Goal: Information Seeking & Learning: Learn about a topic

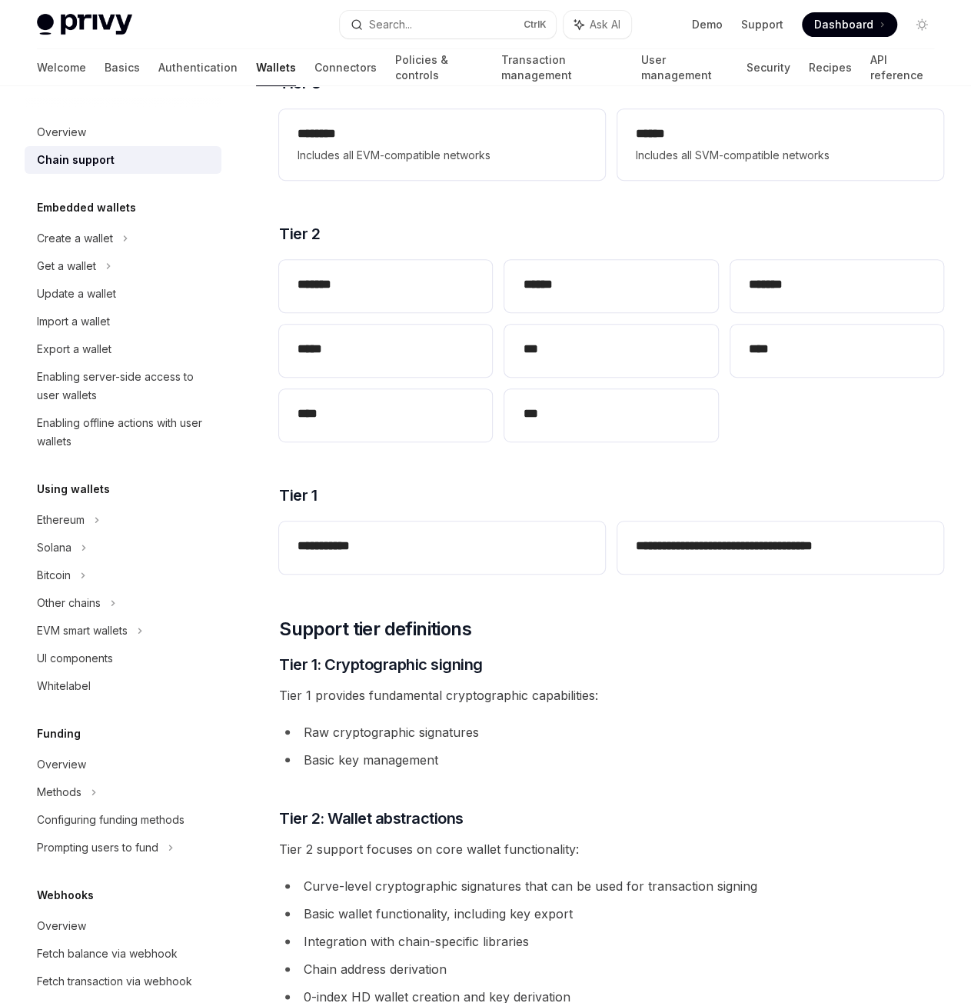
scroll to position [154, 0]
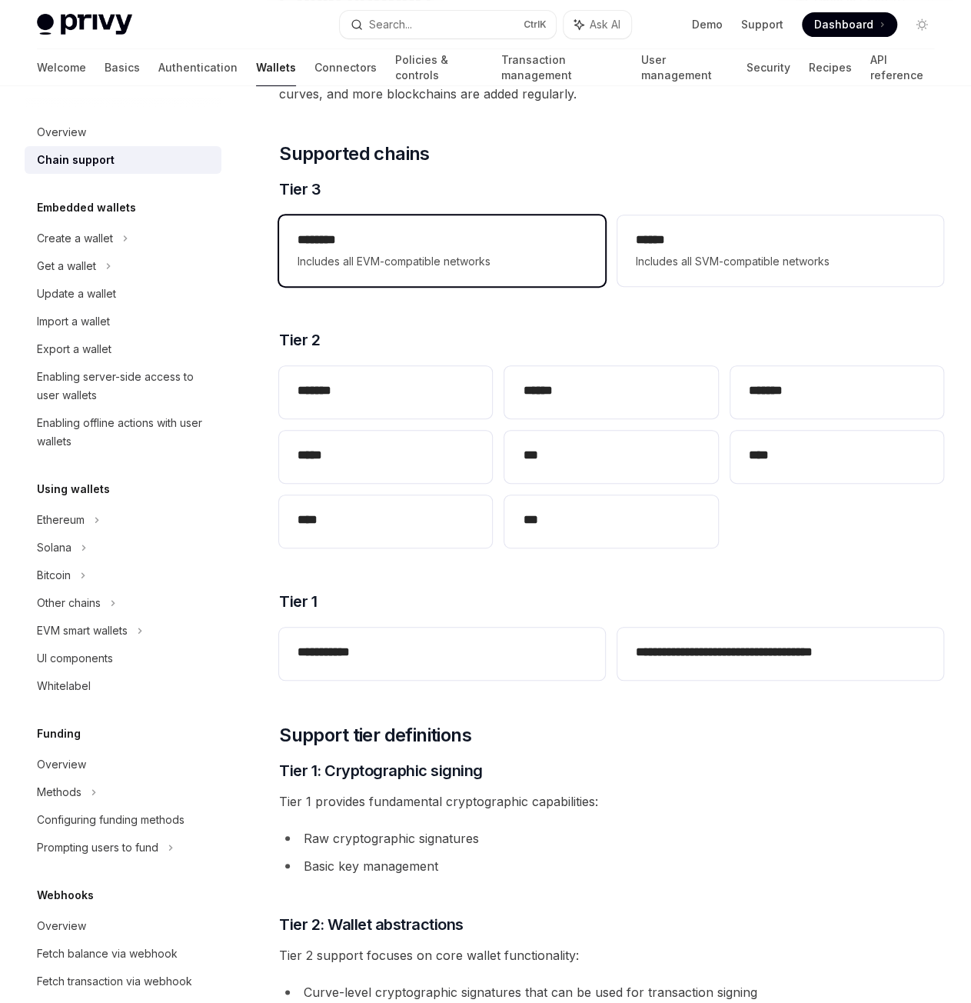
click at [481, 231] on h2 "********" at bounding box center [442, 240] width 289 height 18
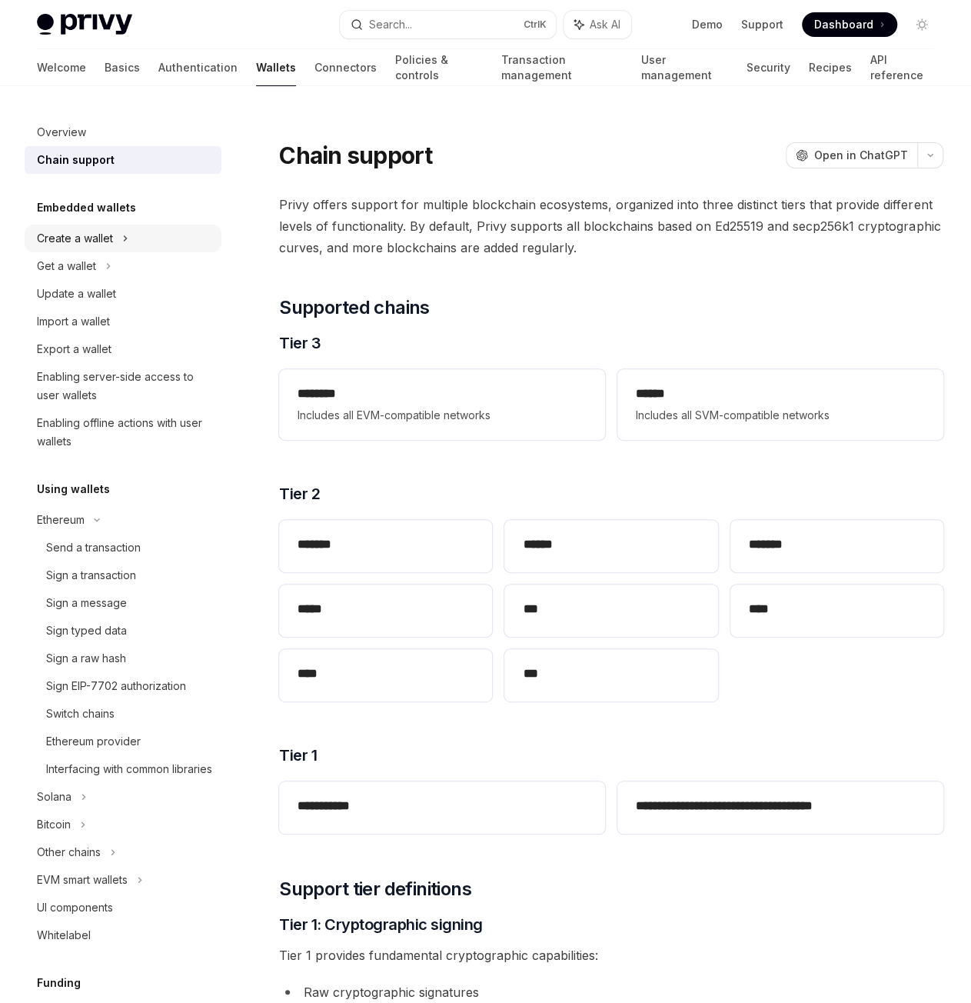
click at [106, 238] on div "Create a wallet" at bounding box center [75, 238] width 76 height 18
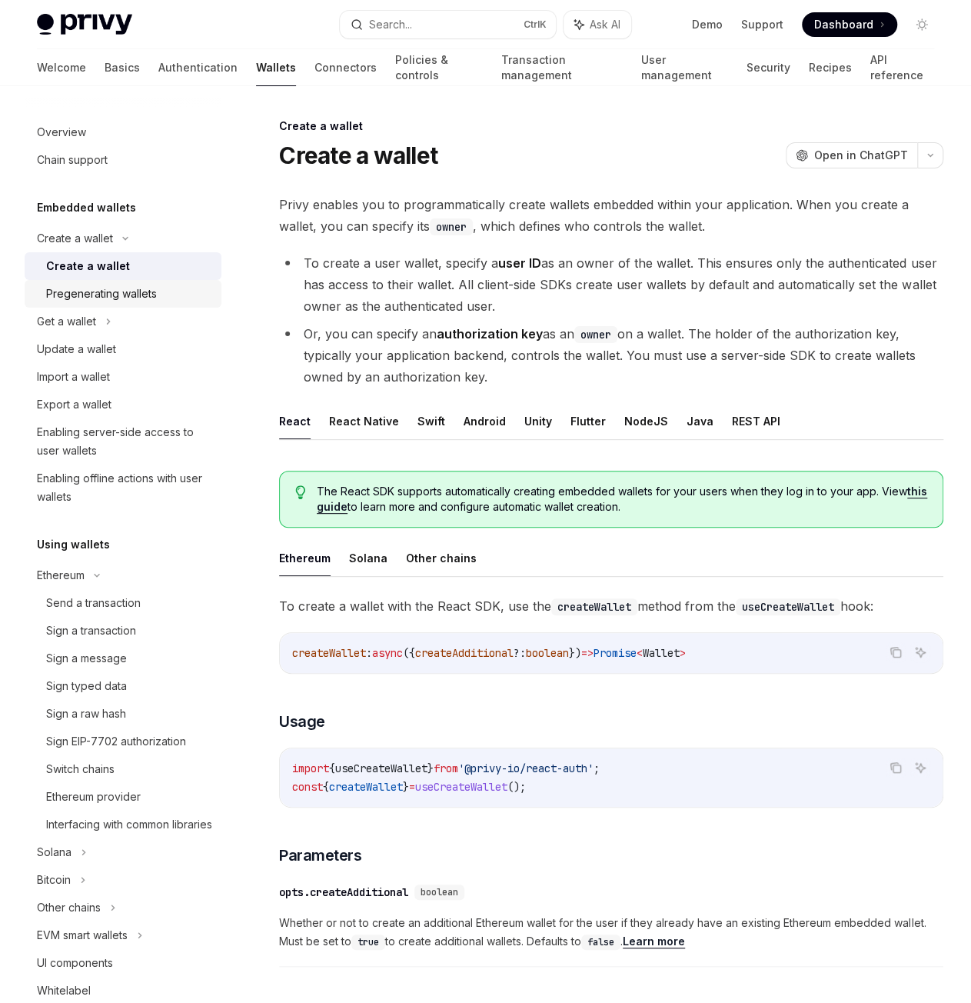
click at [132, 296] on div "Pregenerating wallets" at bounding box center [101, 294] width 111 height 18
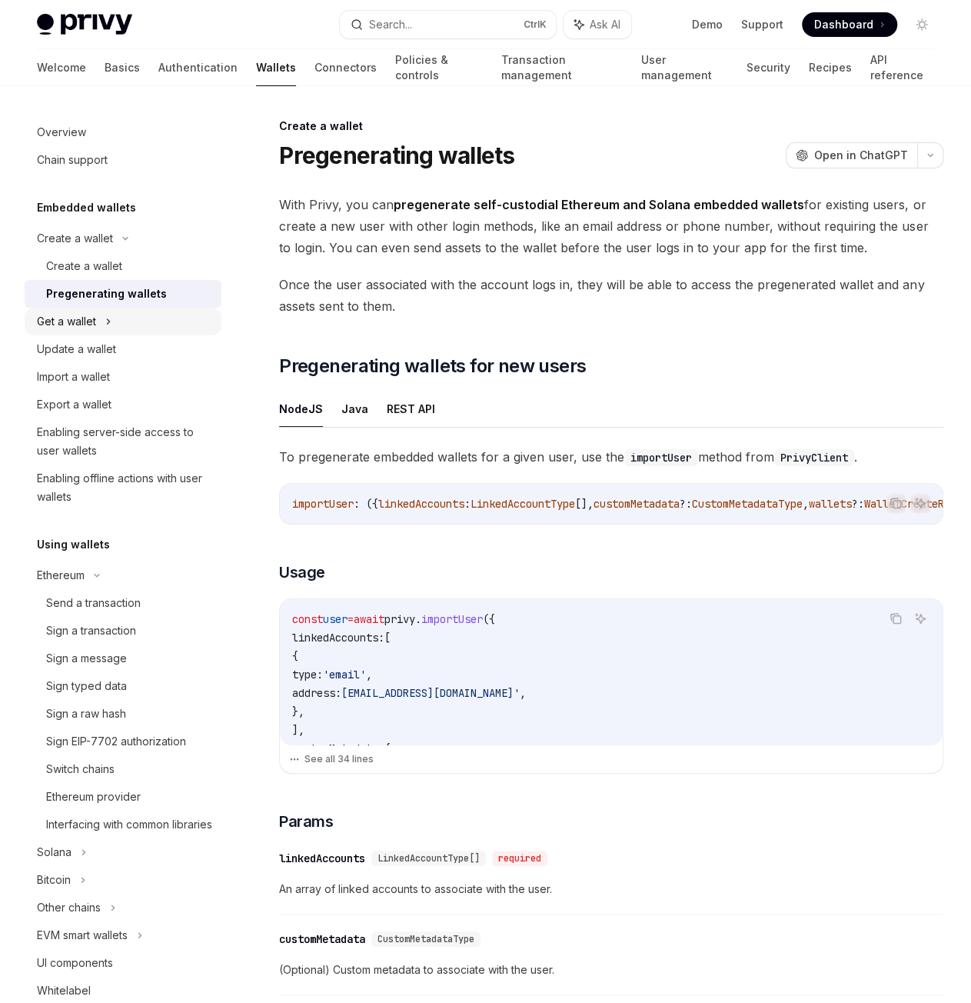
click at [165, 311] on div "Get a wallet" at bounding box center [123, 322] width 197 height 28
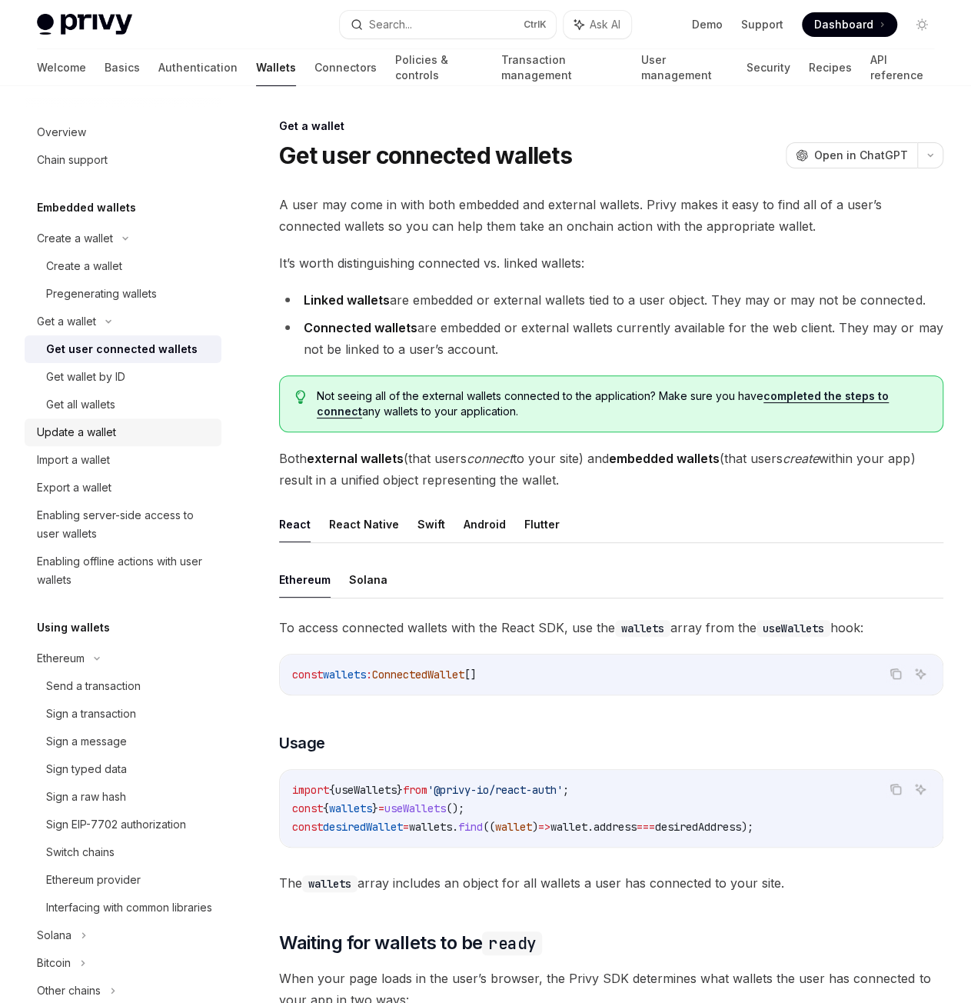
click at [122, 427] on div "Update a wallet" at bounding box center [124, 432] width 175 height 18
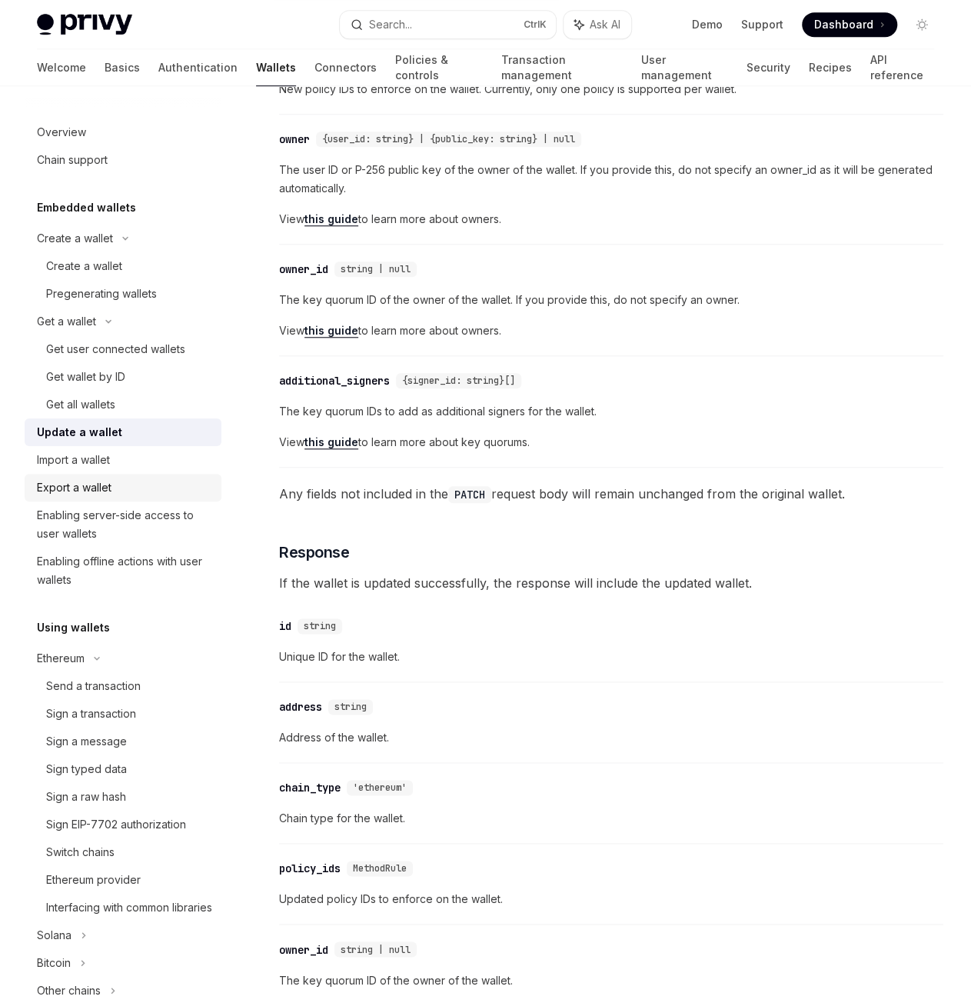
scroll to position [231, 0]
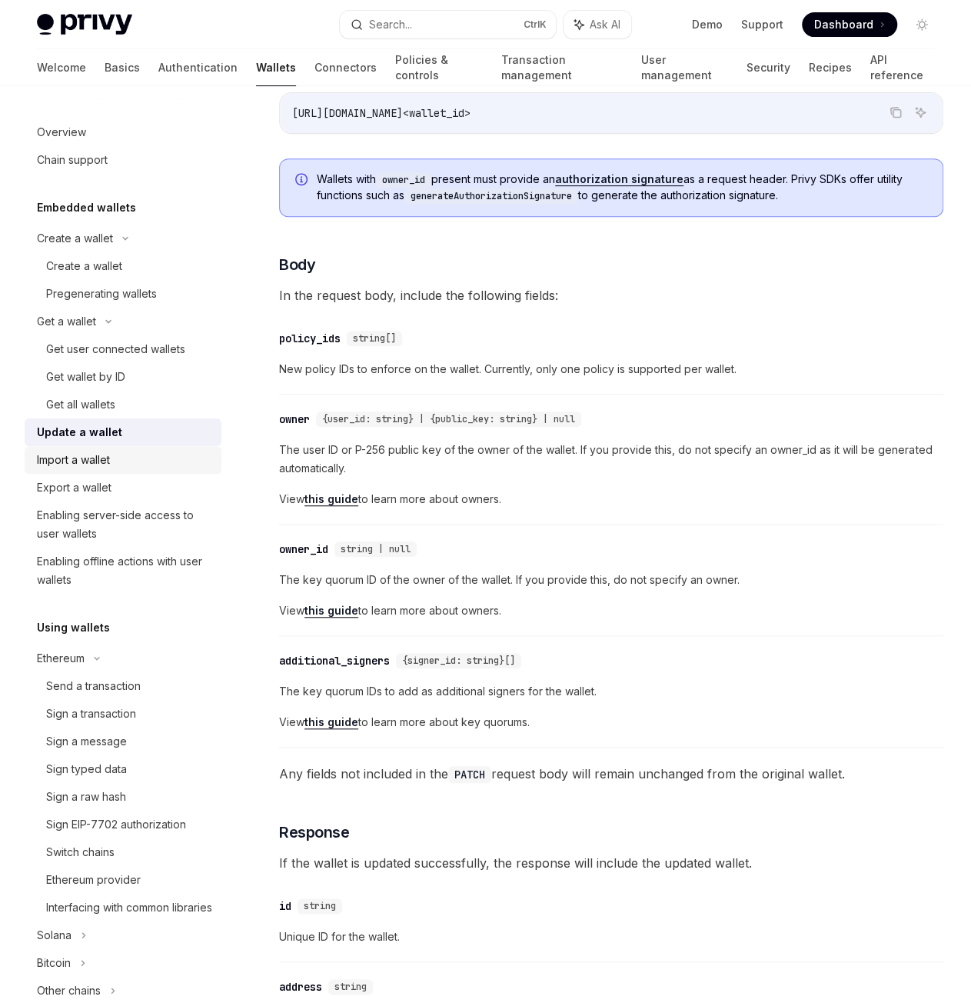
click at [142, 467] on div "Import a wallet" at bounding box center [124, 460] width 175 height 18
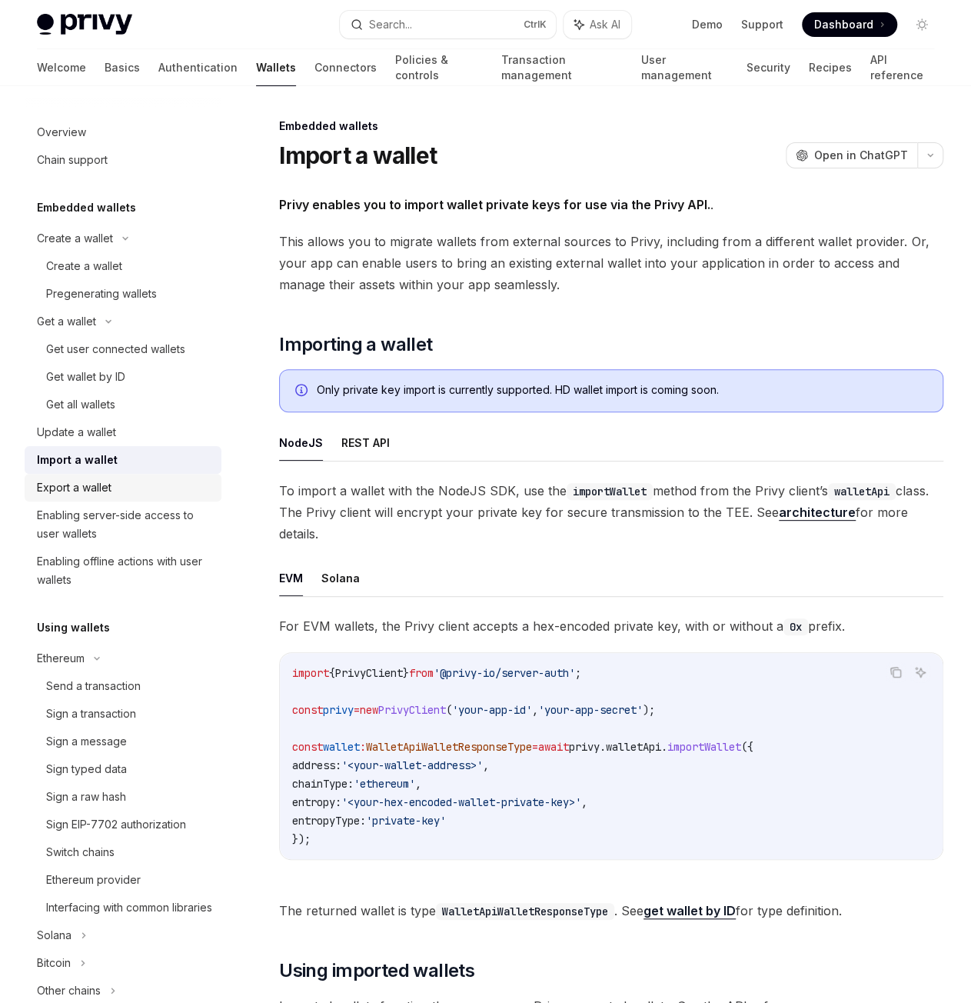
click at [127, 486] on div "Export a wallet" at bounding box center [124, 487] width 175 height 18
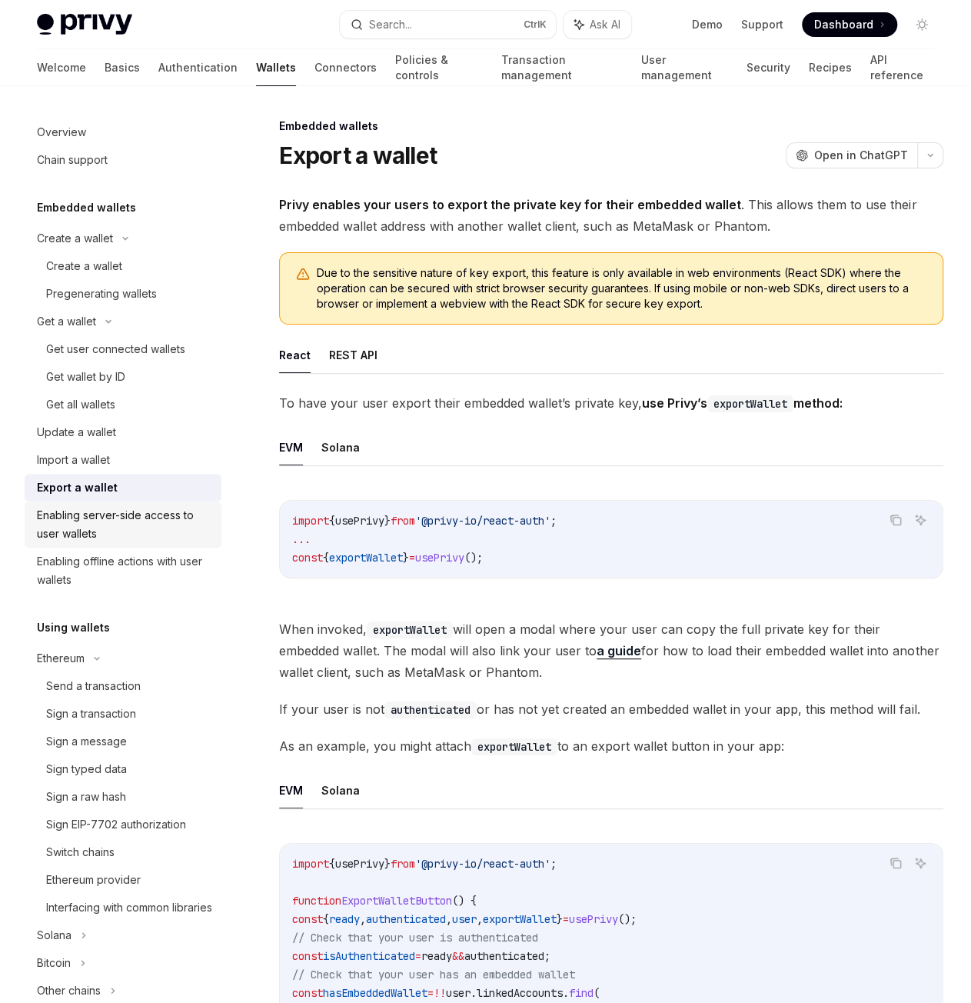
click at [132, 522] on div "Enabling server-side access to user wallets" at bounding box center [124, 524] width 175 height 37
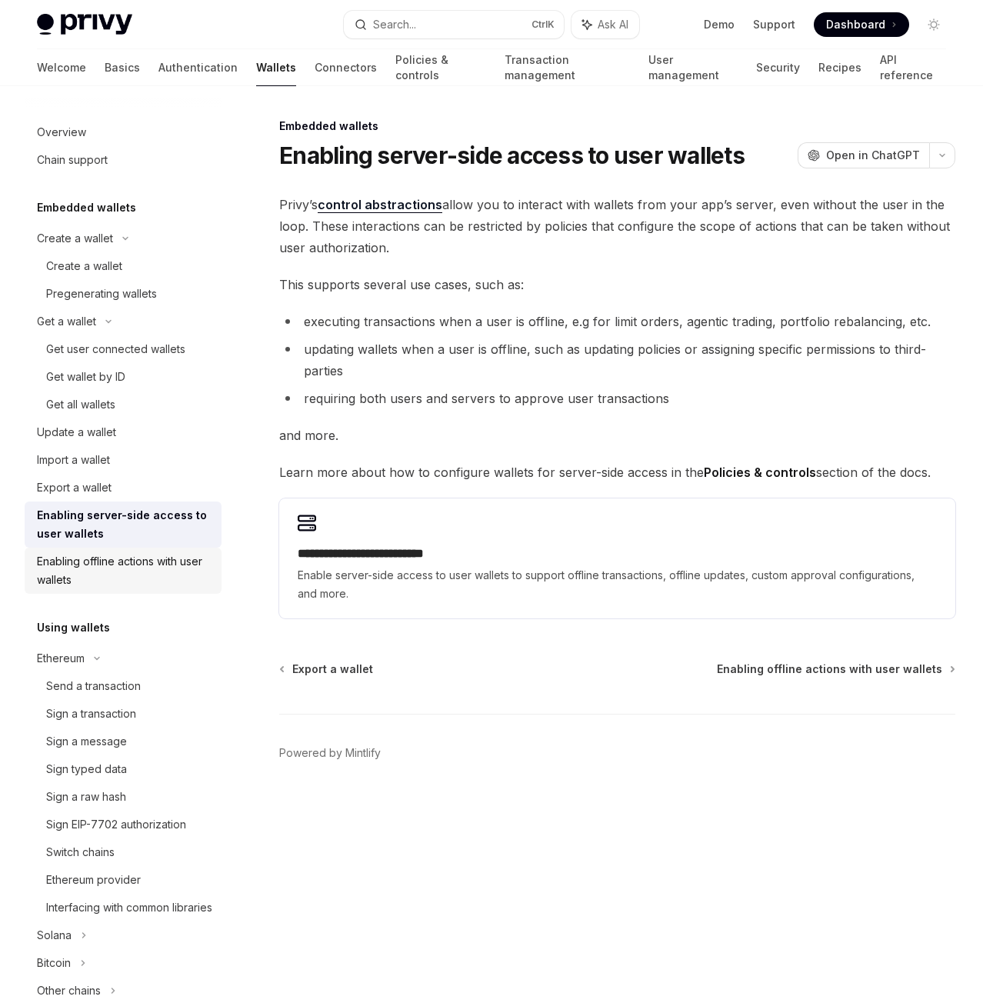
click at [128, 559] on div "Enabling offline actions with user wallets" at bounding box center [124, 570] width 175 height 37
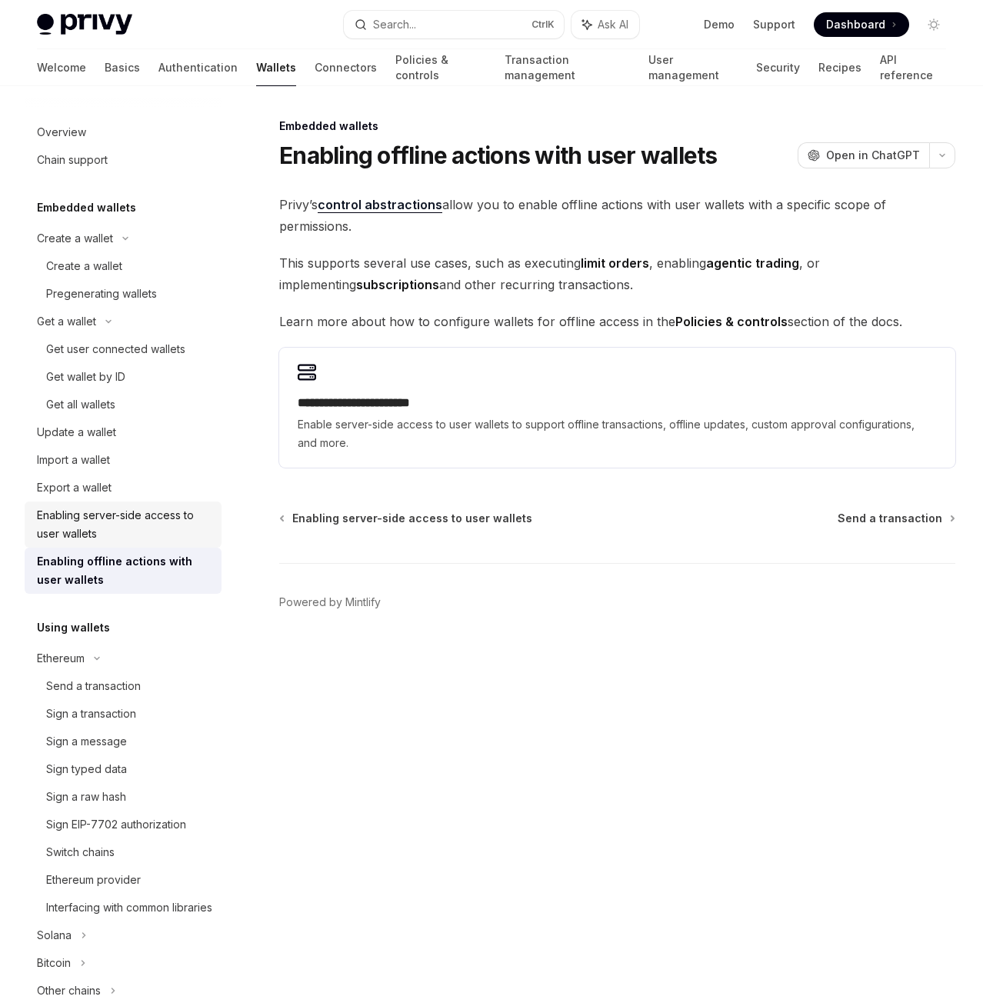
click at [140, 527] on div "Enabling server-side access to user wallets" at bounding box center [124, 524] width 175 height 37
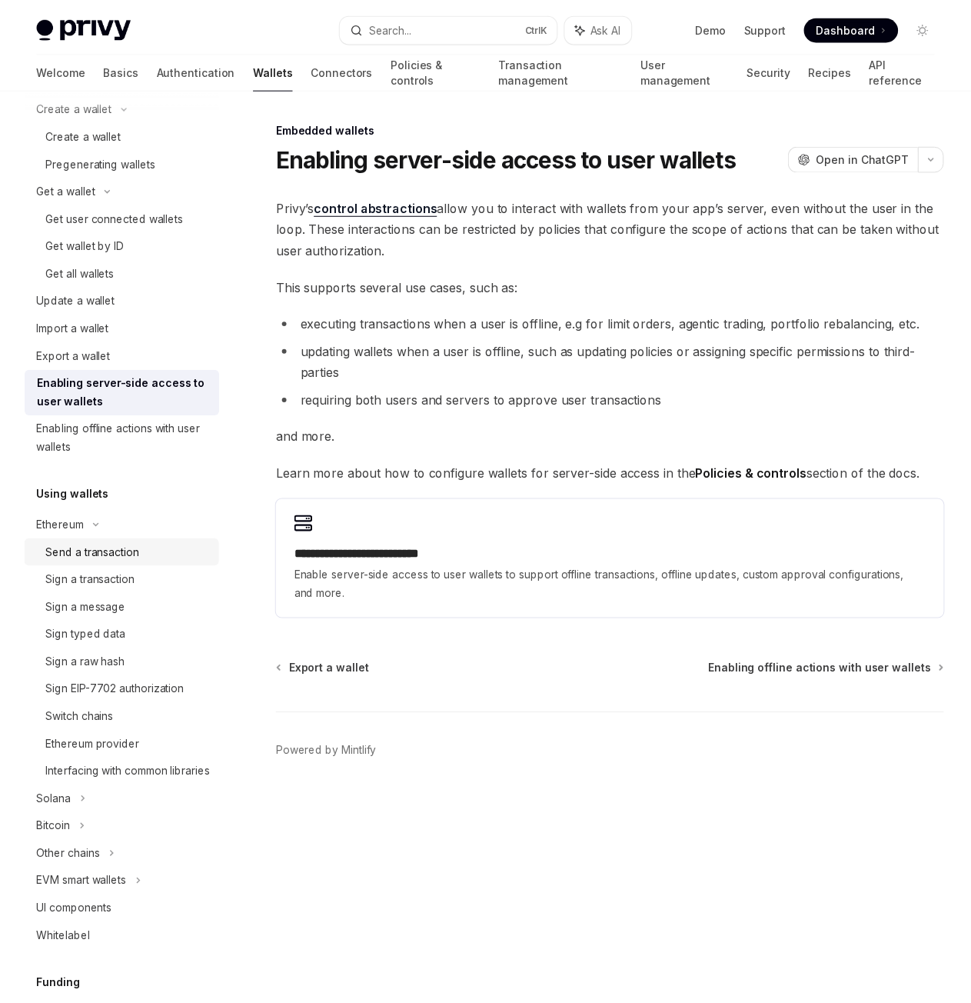
scroll to position [154, 0]
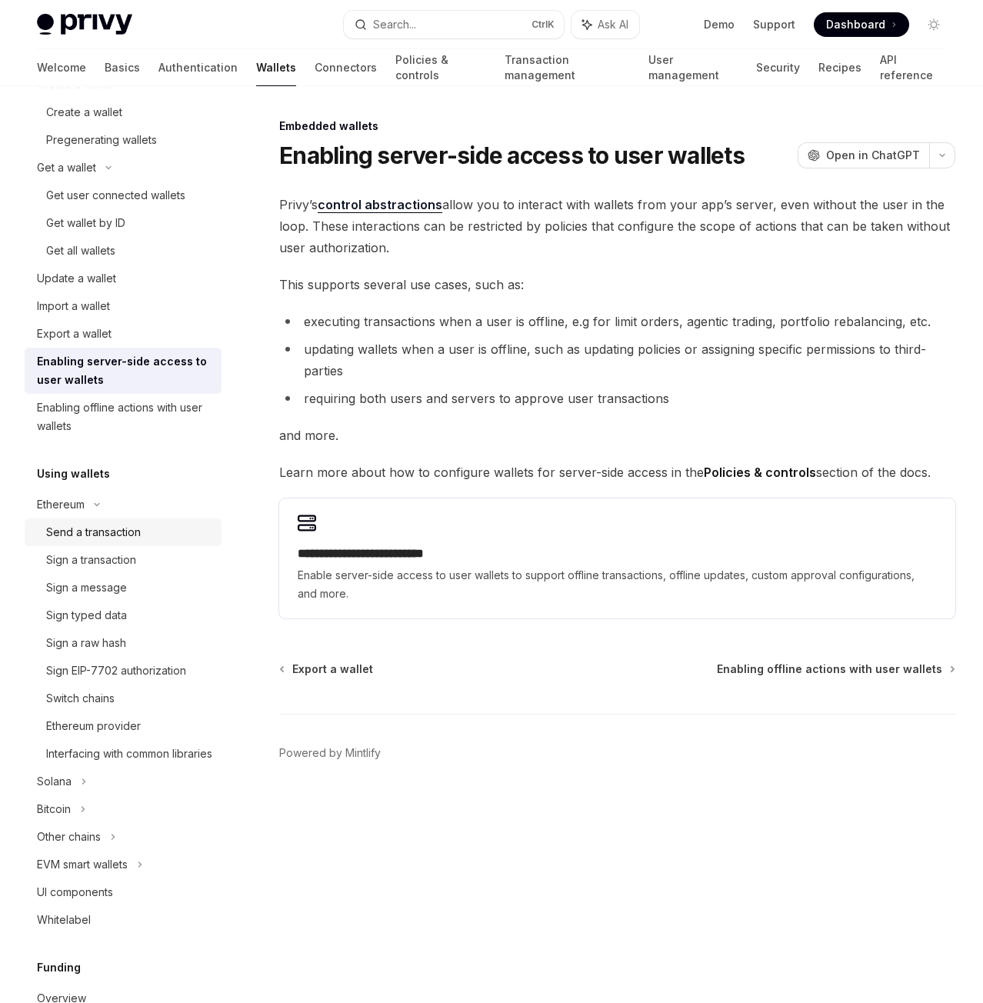
click at [120, 531] on div "Send a transaction" at bounding box center [93, 532] width 95 height 18
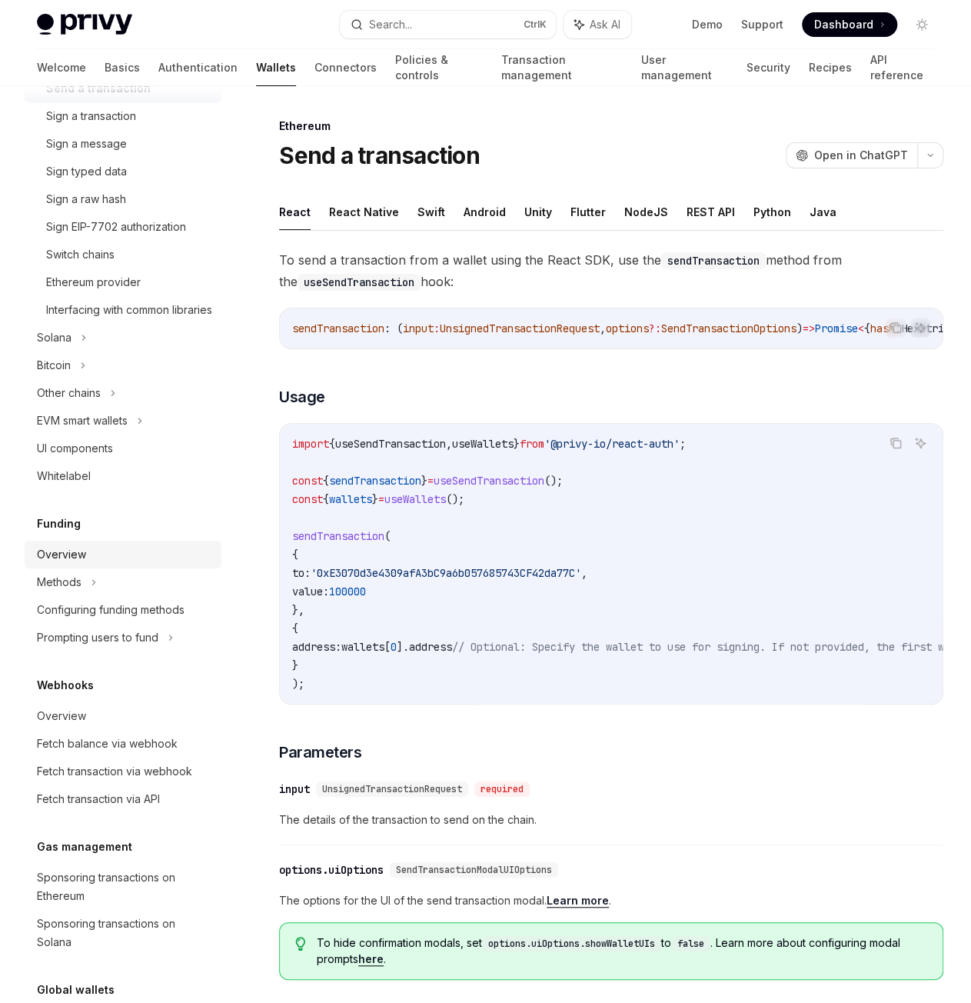
scroll to position [615, 0]
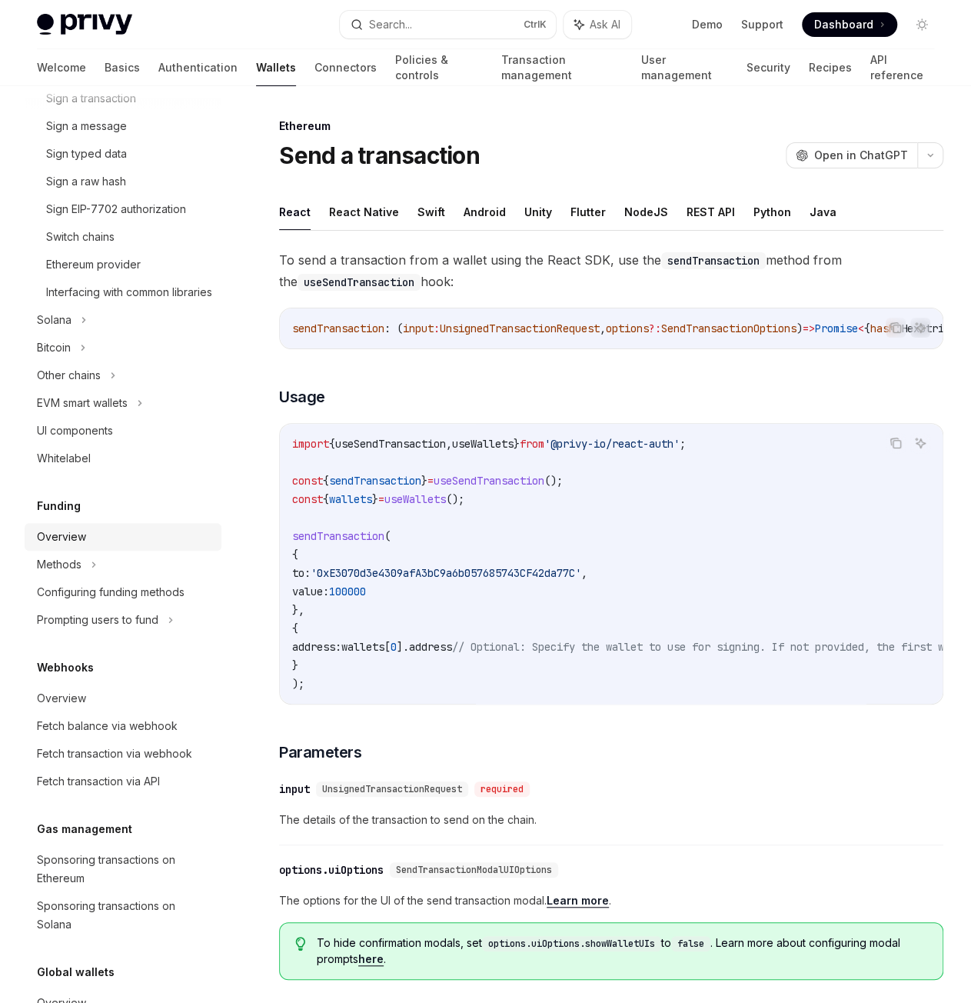
click at [133, 546] on div "Overview" at bounding box center [124, 537] width 175 height 18
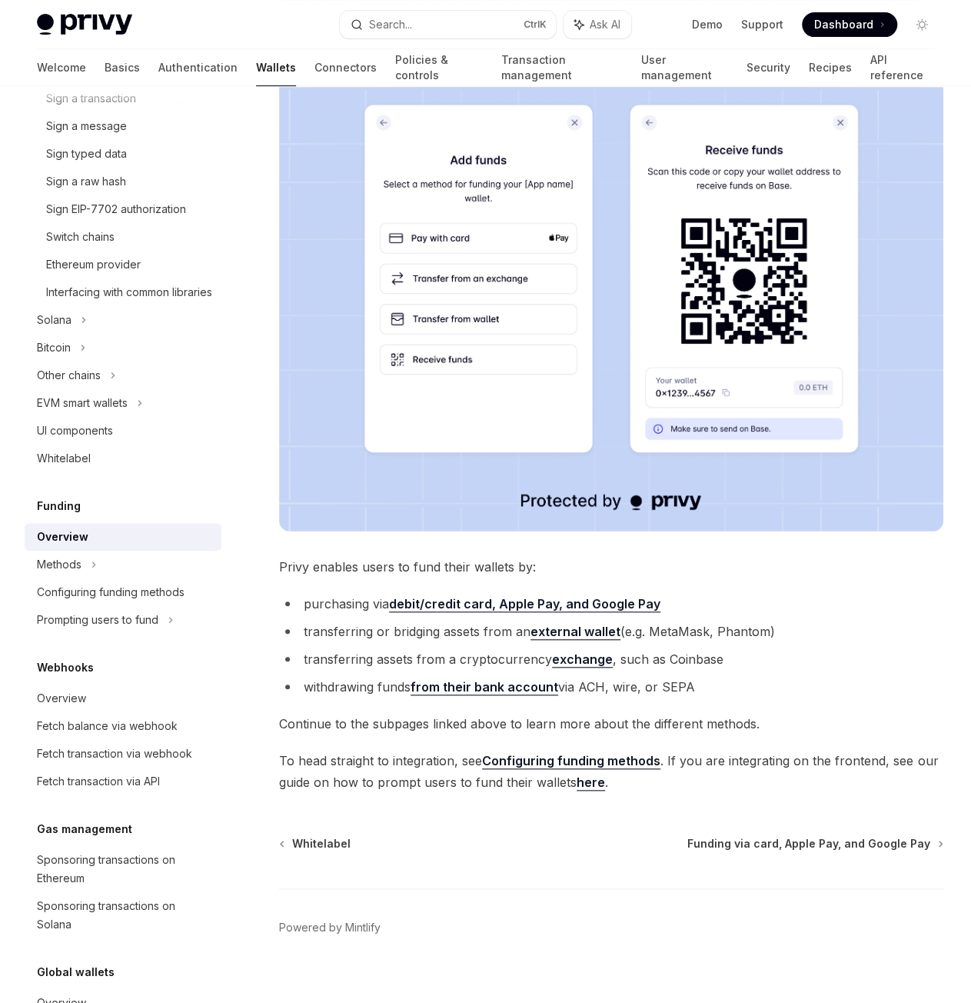
scroll to position [281, 0]
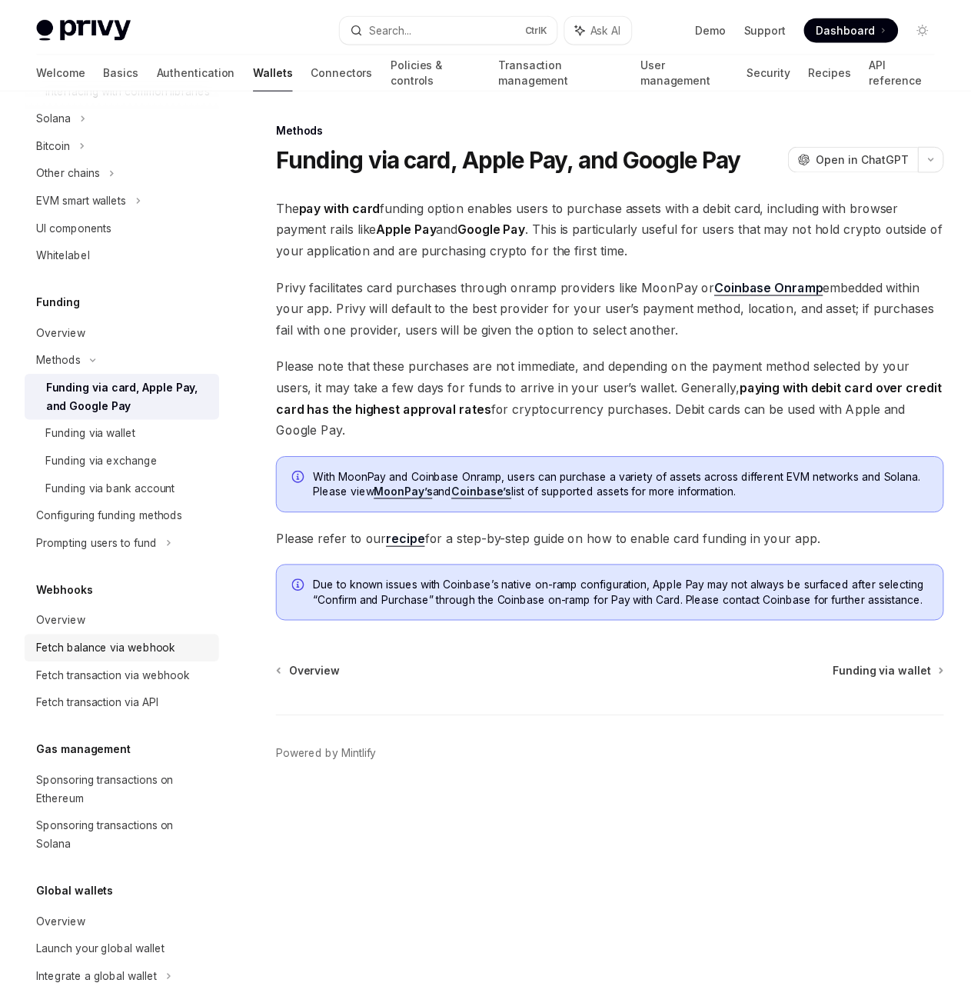
scroll to position [846, 0]
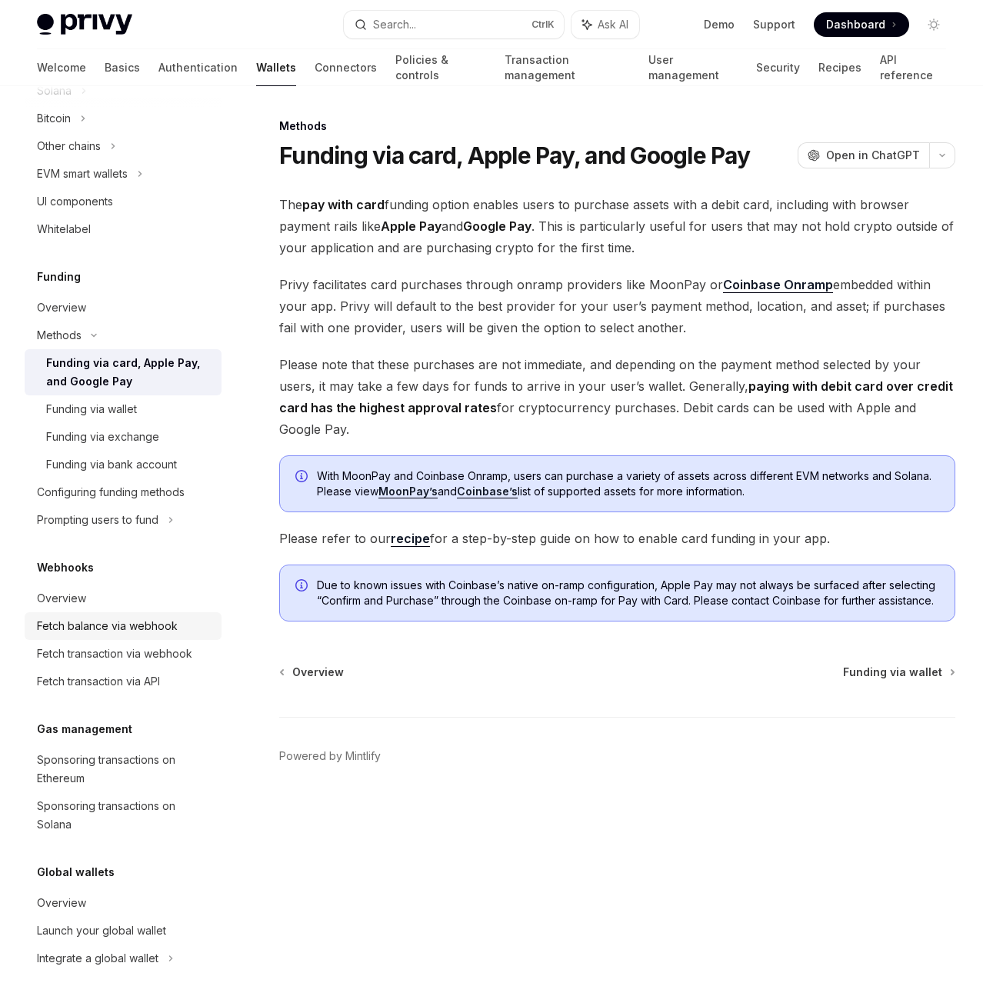
click at [122, 635] on div "Fetch balance via webhook" at bounding box center [107, 626] width 141 height 18
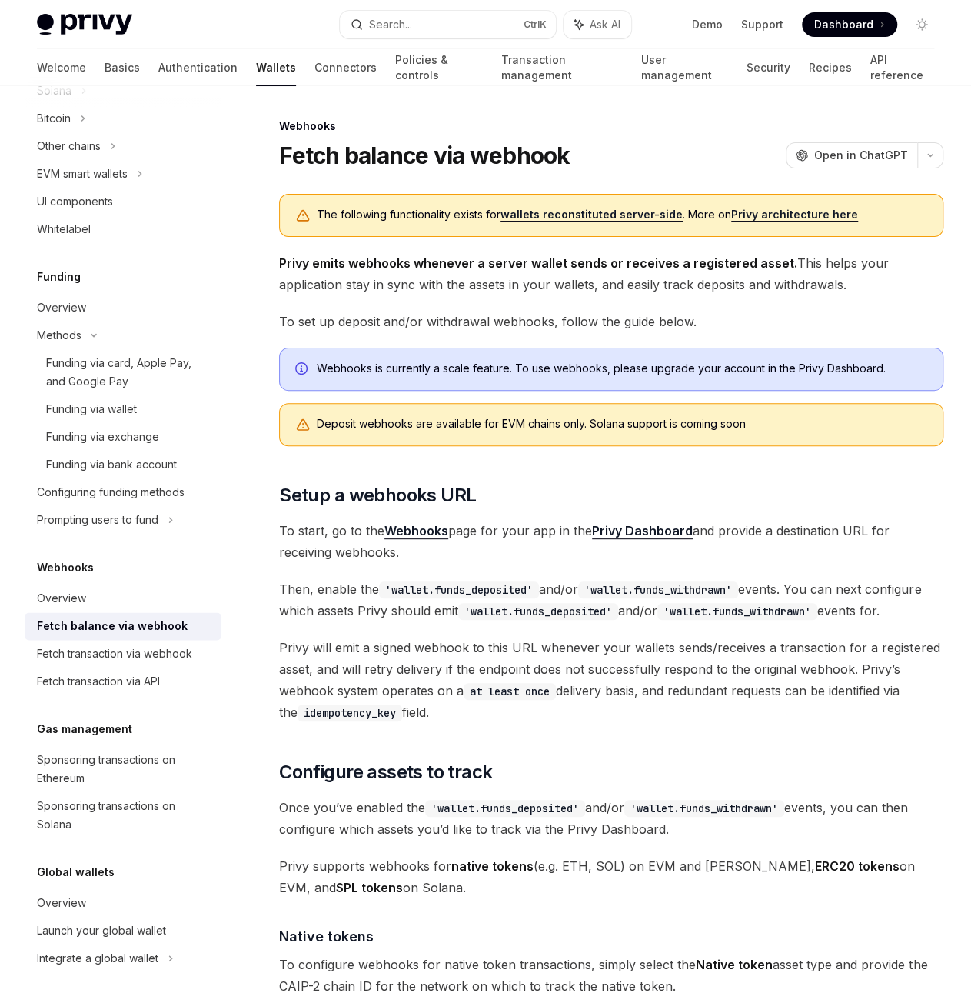
scroll to position [863, 0]
click at [114, 758] on div "Sponsoring transactions on Ethereum" at bounding box center [124, 769] width 175 height 37
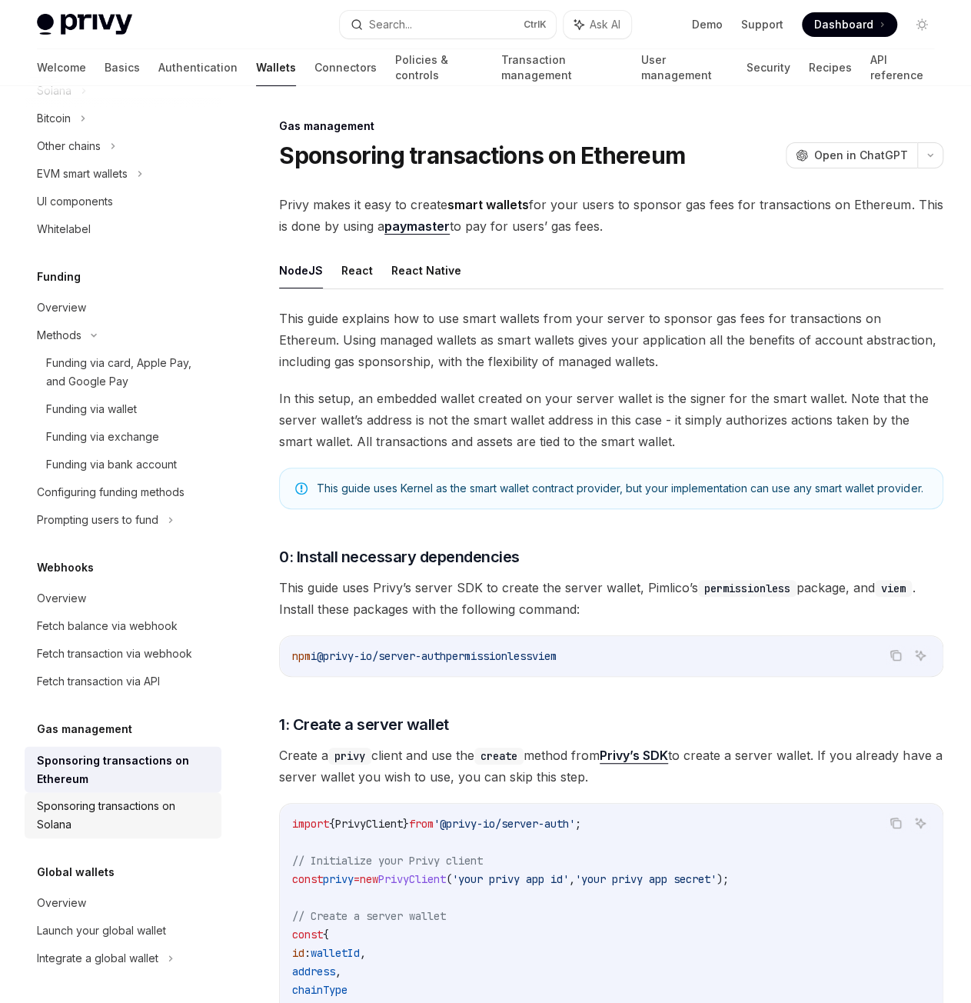
click at [121, 805] on div "Sponsoring transactions on Solana" at bounding box center [124, 815] width 175 height 37
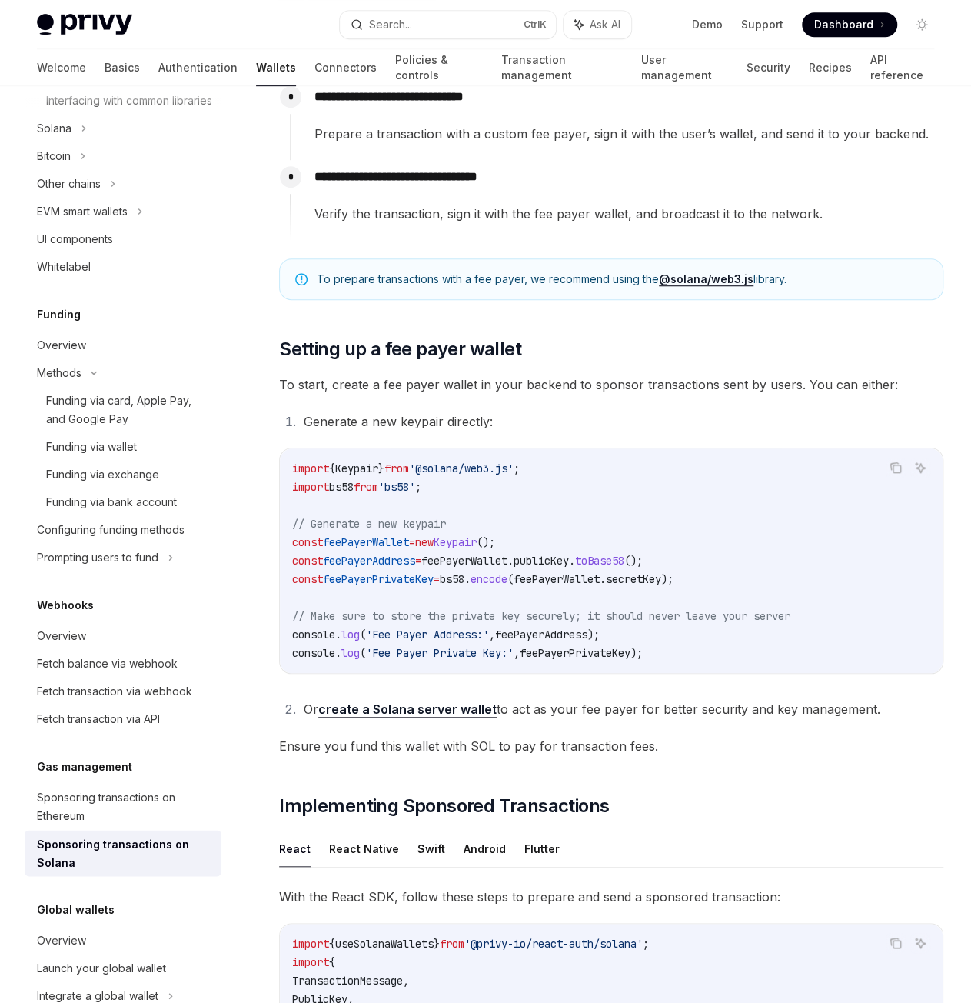
scroll to position [863, 0]
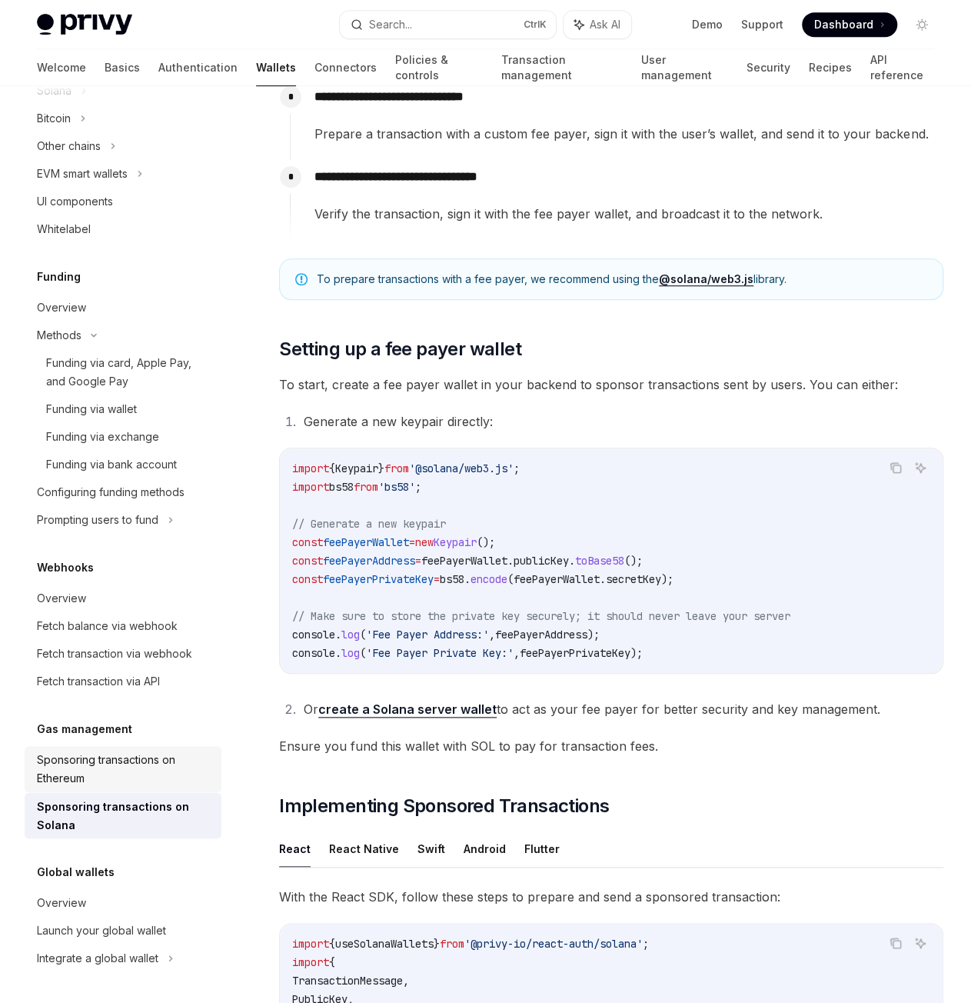
click at [115, 749] on link "Sponsoring transactions on Ethereum" at bounding box center [123, 769] width 197 height 46
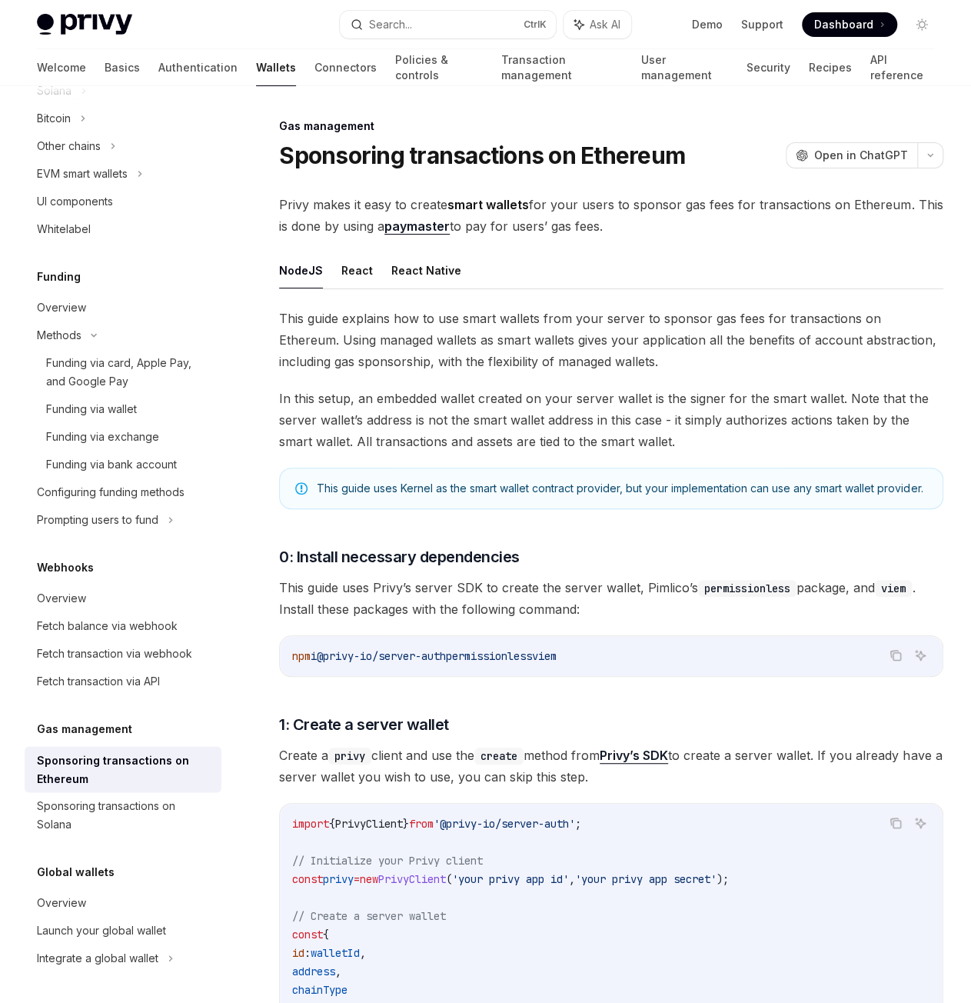
click at [437, 228] on link "paymaster" at bounding box center [417, 226] width 65 height 16
click at [128, 804] on div "Sponsoring transactions on Solana" at bounding box center [124, 815] width 175 height 37
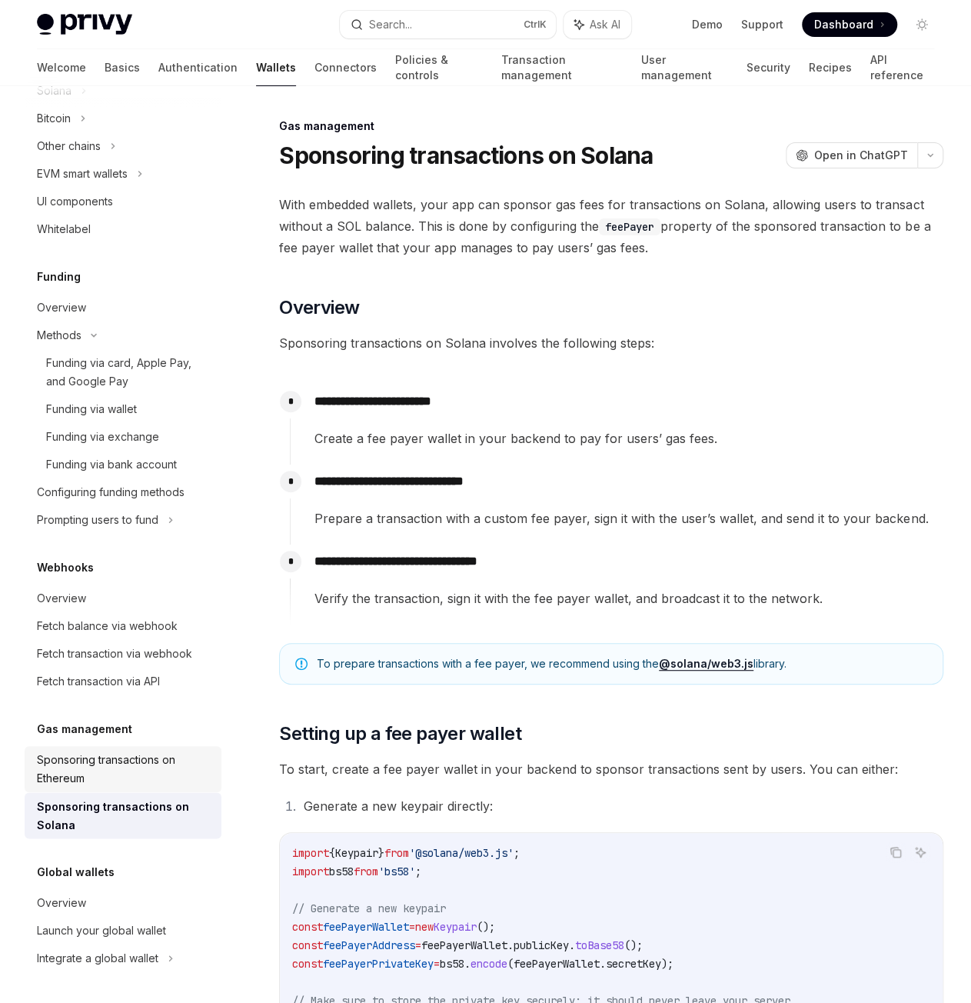
click at [112, 783] on div "Sponsoring transactions on Ethereum" at bounding box center [124, 769] width 175 height 37
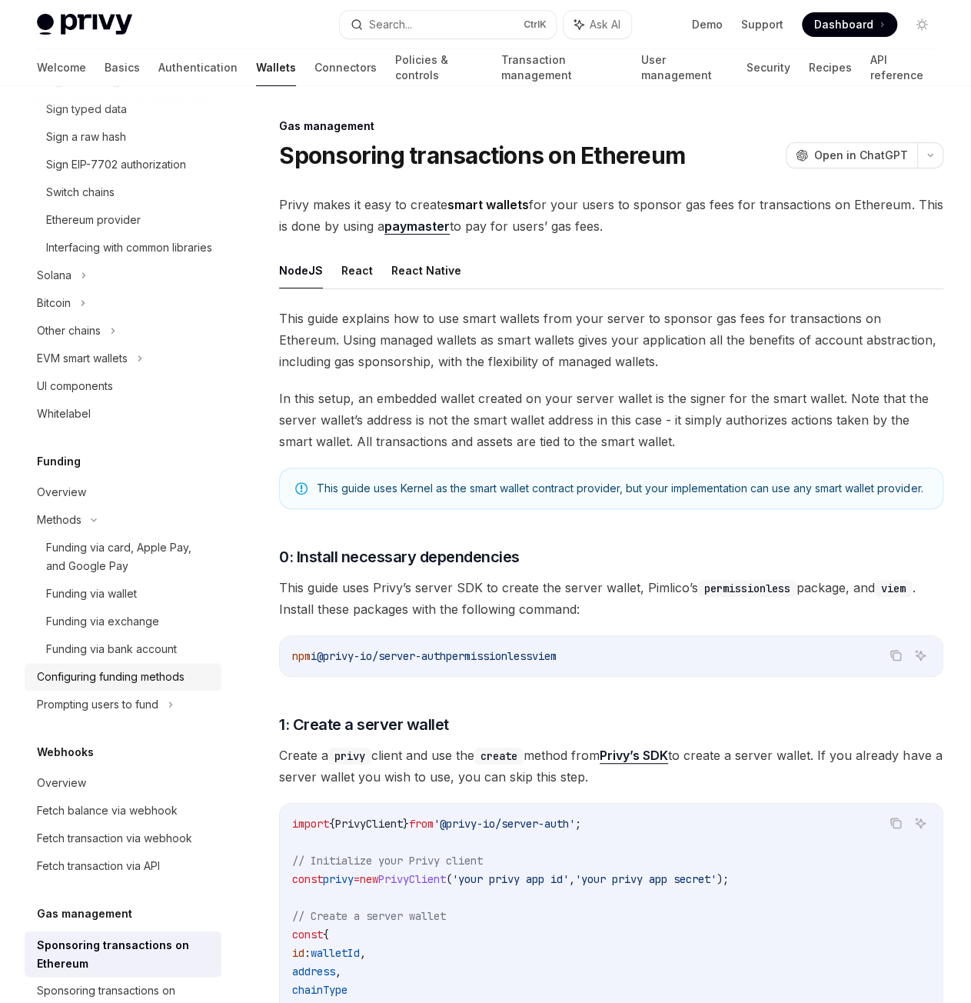
scroll to position [632, 0]
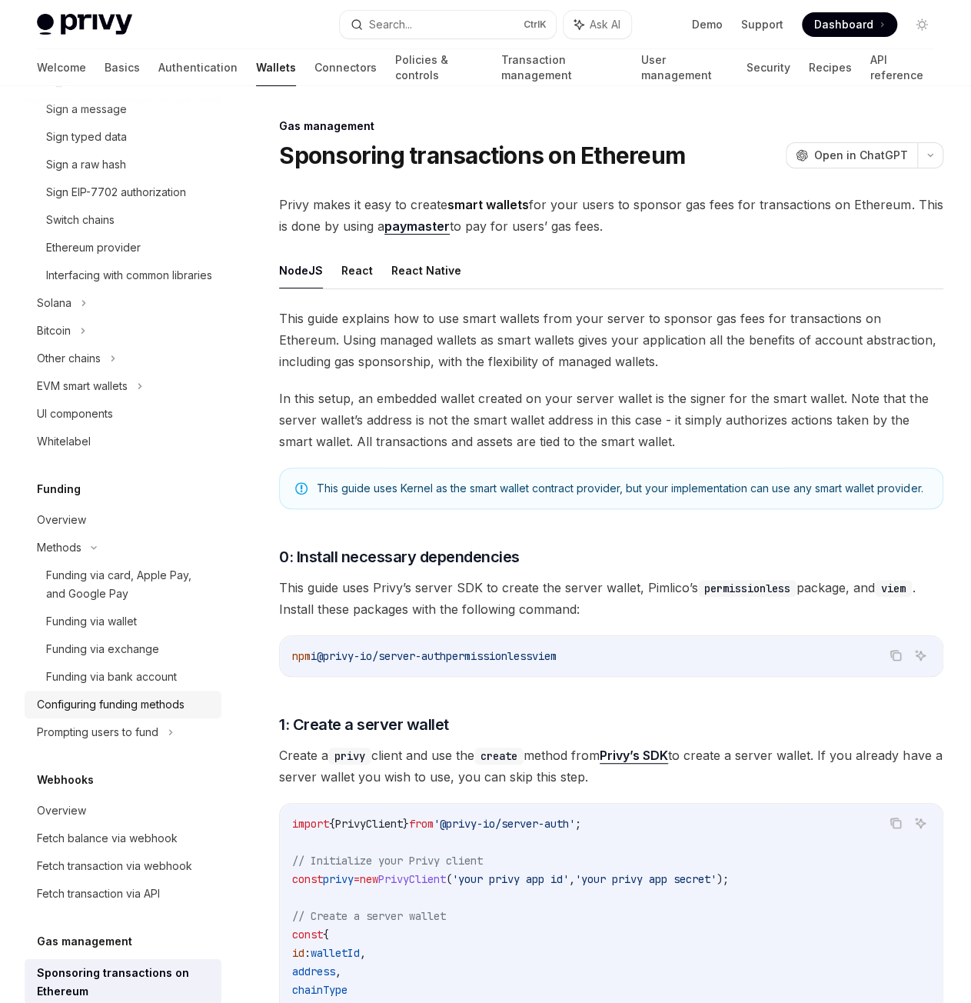
click at [115, 714] on div "Configuring funding methods" at bounding box center [111, 704] width 148 height 18
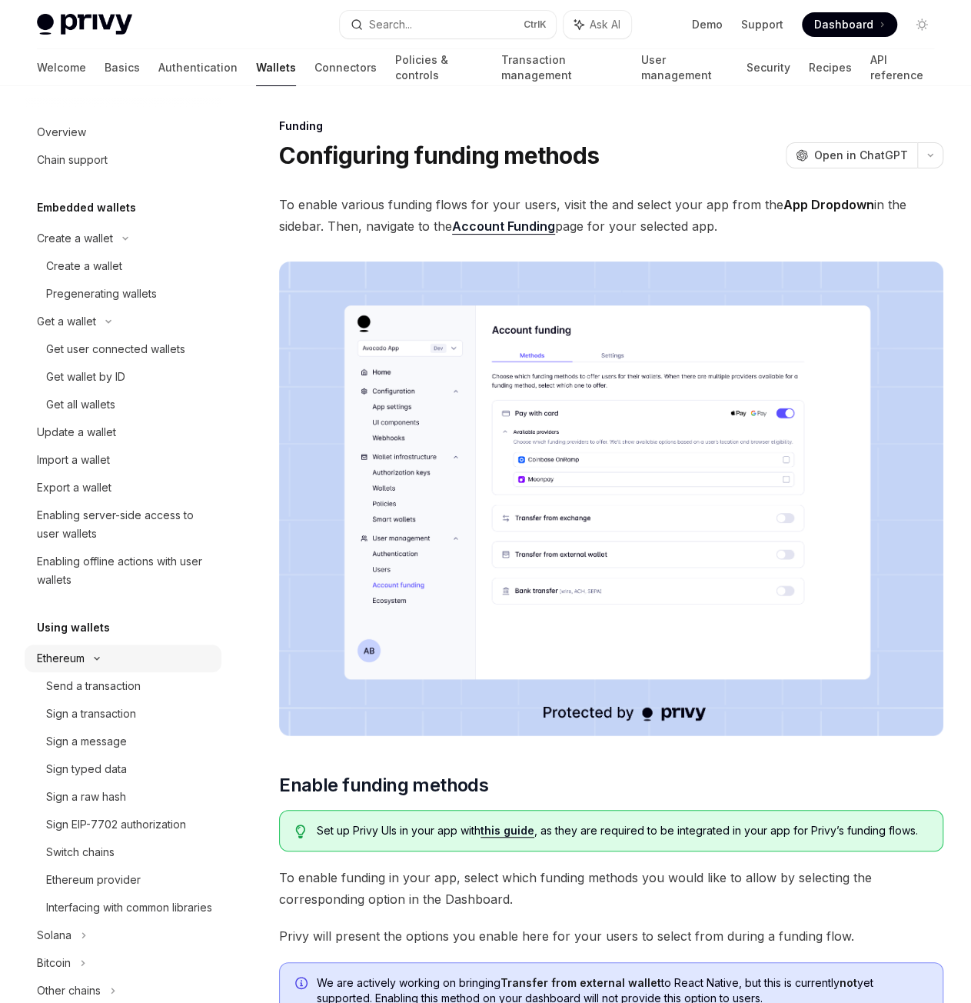
click at [123, 240] on icon at bounding box center [125, 239] width 5 height 2
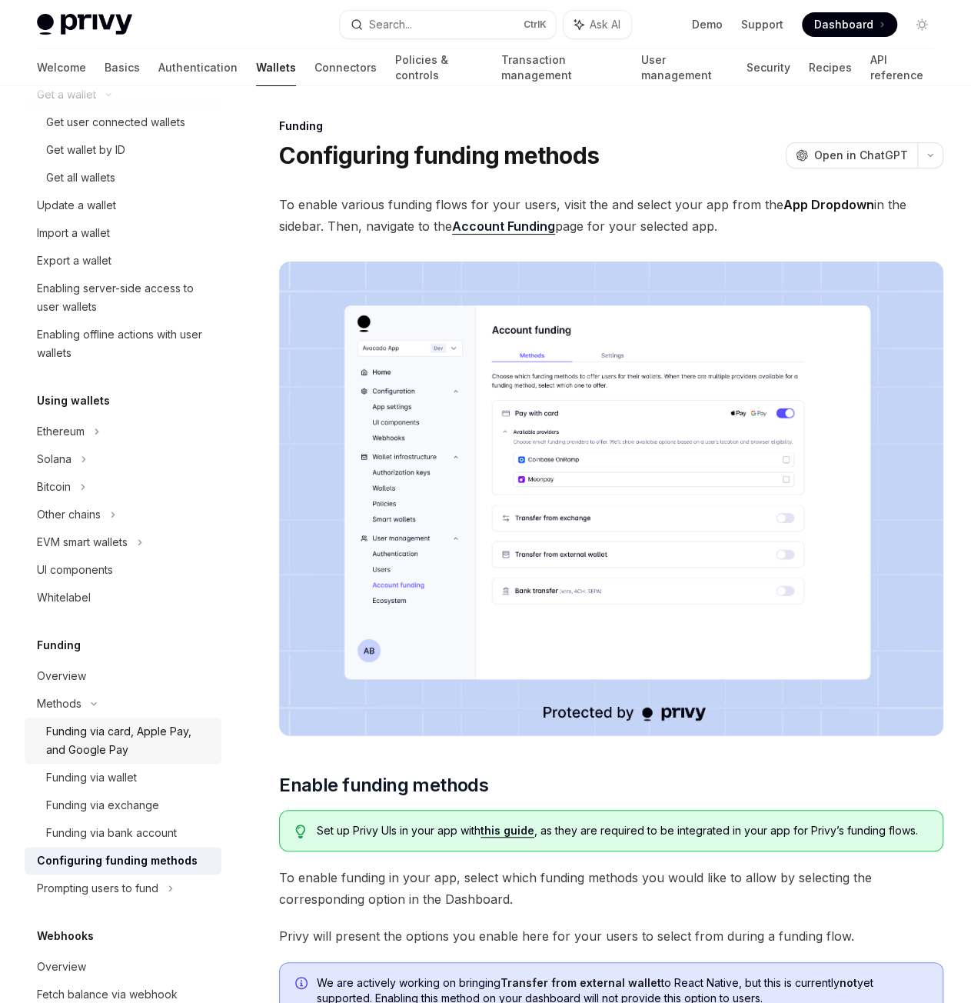
scroll to position [308, 0]
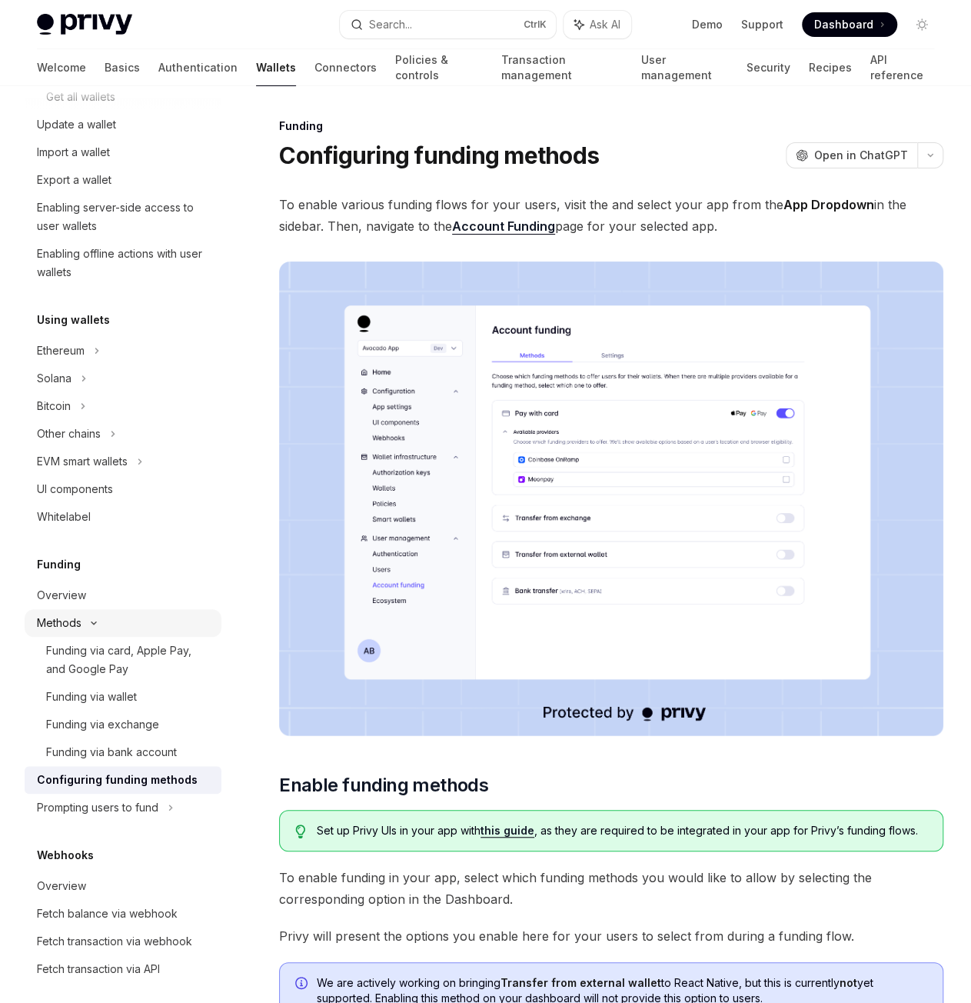
click at [99, 17] on icon at bounding box center [108, 14] width 18 height 6
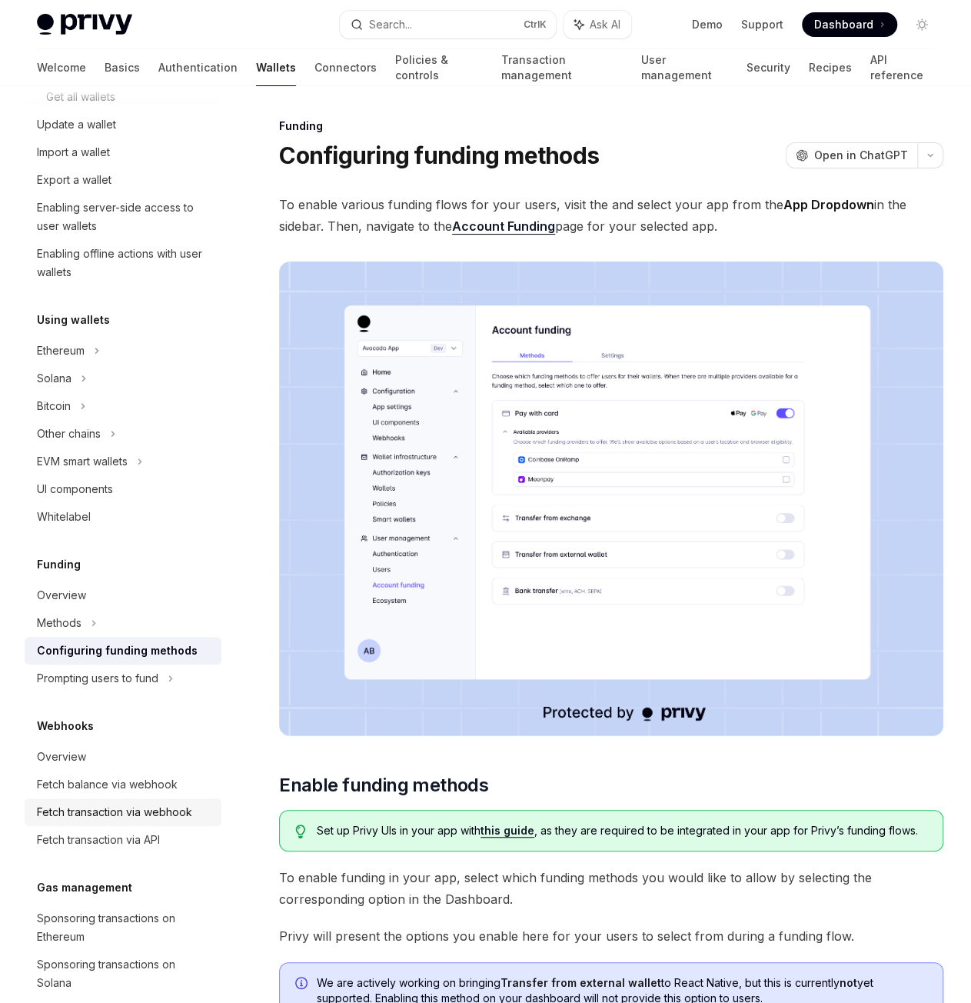
scroll to position [466, 0]
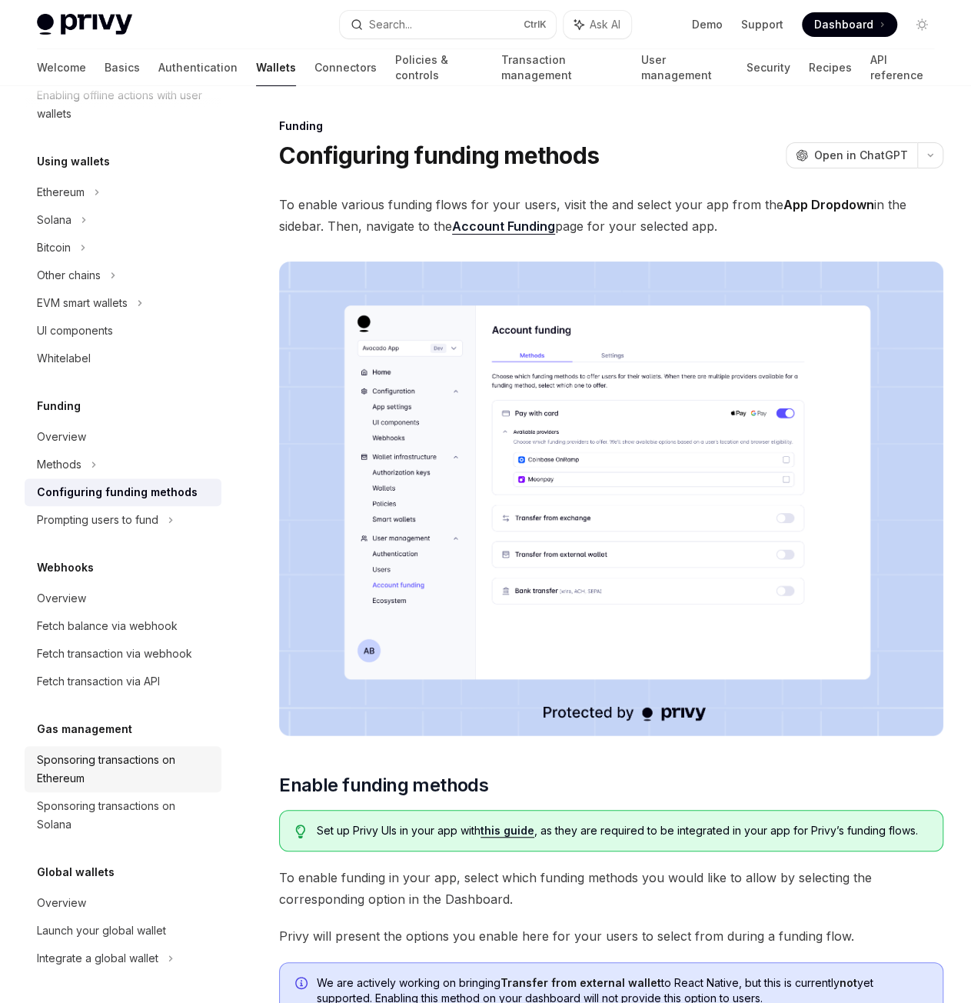
click at [127, 758] on div "Sponsoring transactions on Ethereum" at bounding box center [124, 769] width 175 height 37
type textarea "*"
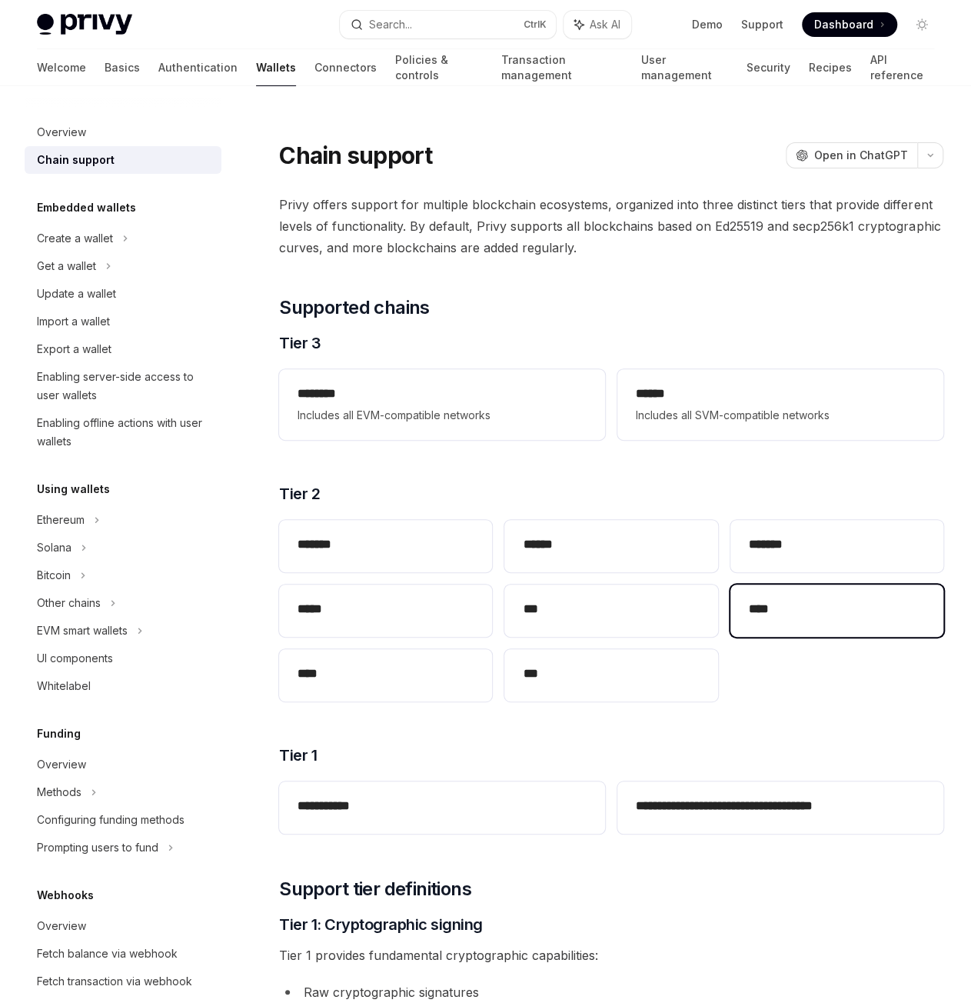
click at [798, 622] on div "****" at bounding box center [837, 610] width 213 height 52
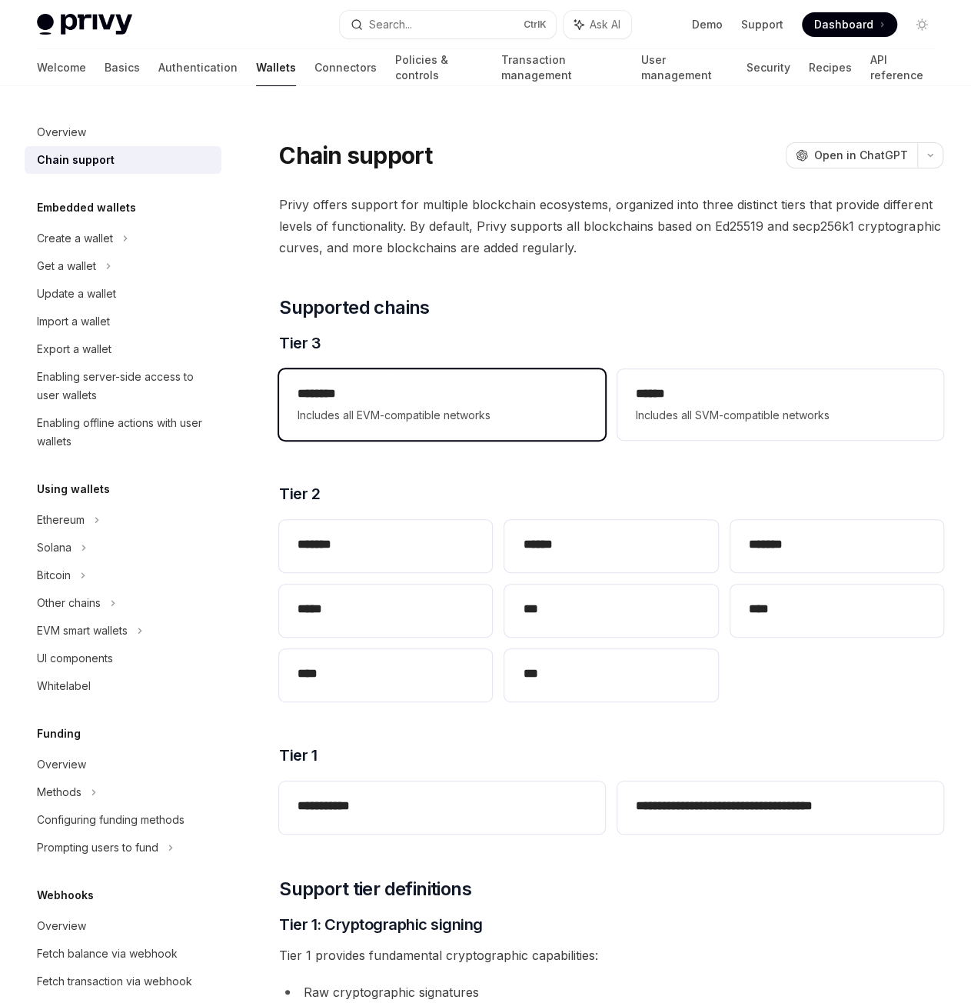
scroll to position [911, 0]
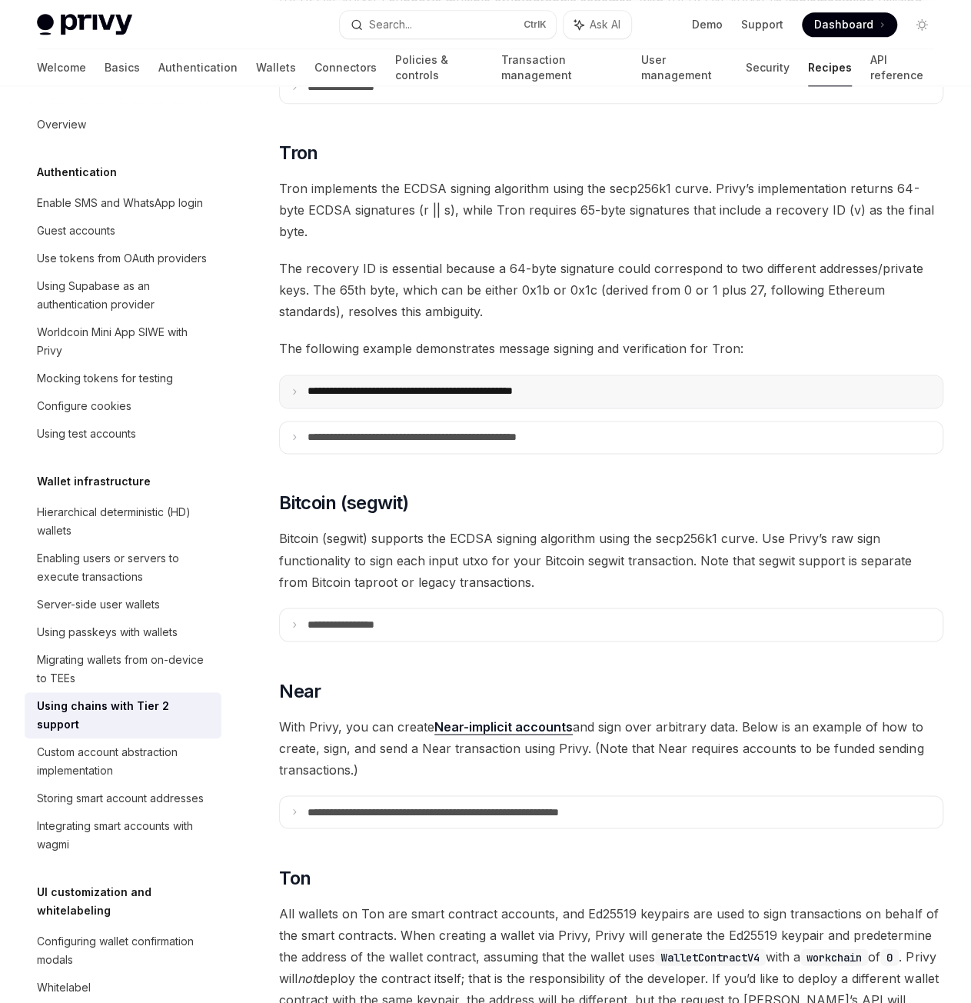
click at [420, 385] on p "**********" at bounding box center [451, 392] width 287 height 14
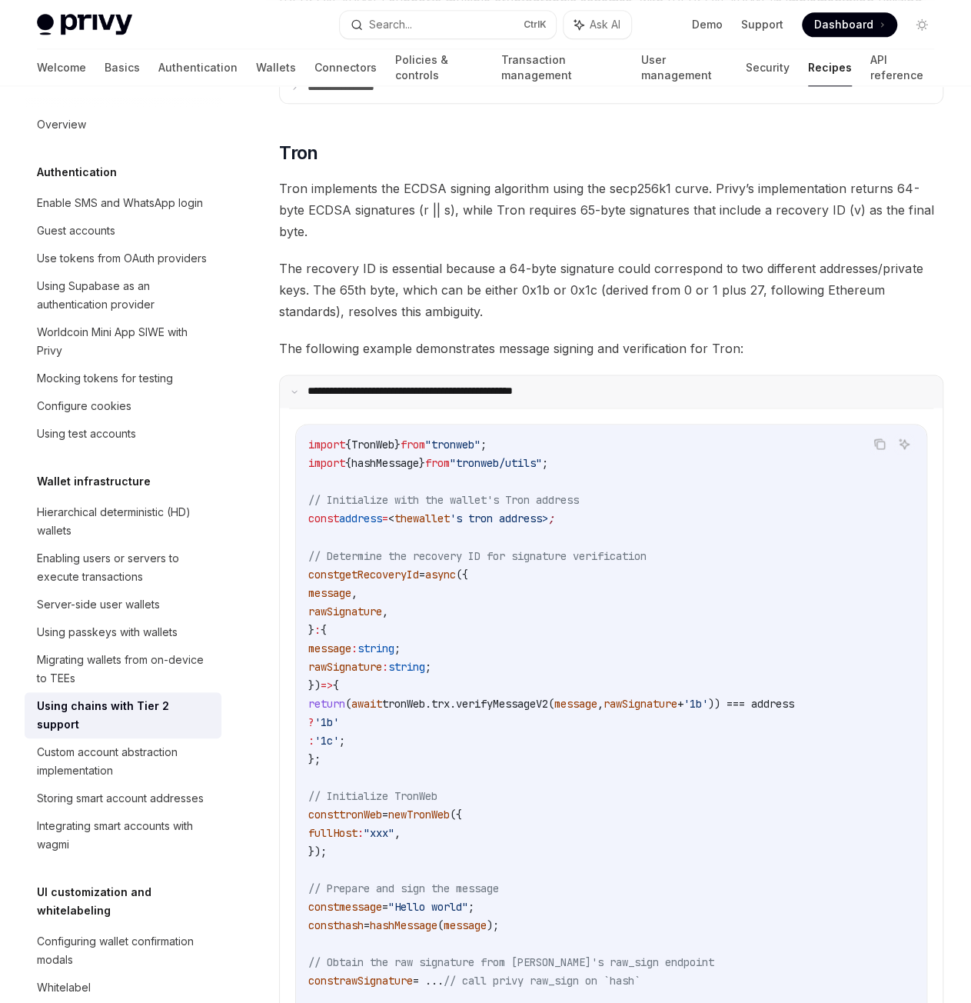
click at [420, 385] on p "**********" at bounding box center [449, 392] width 282 height 14
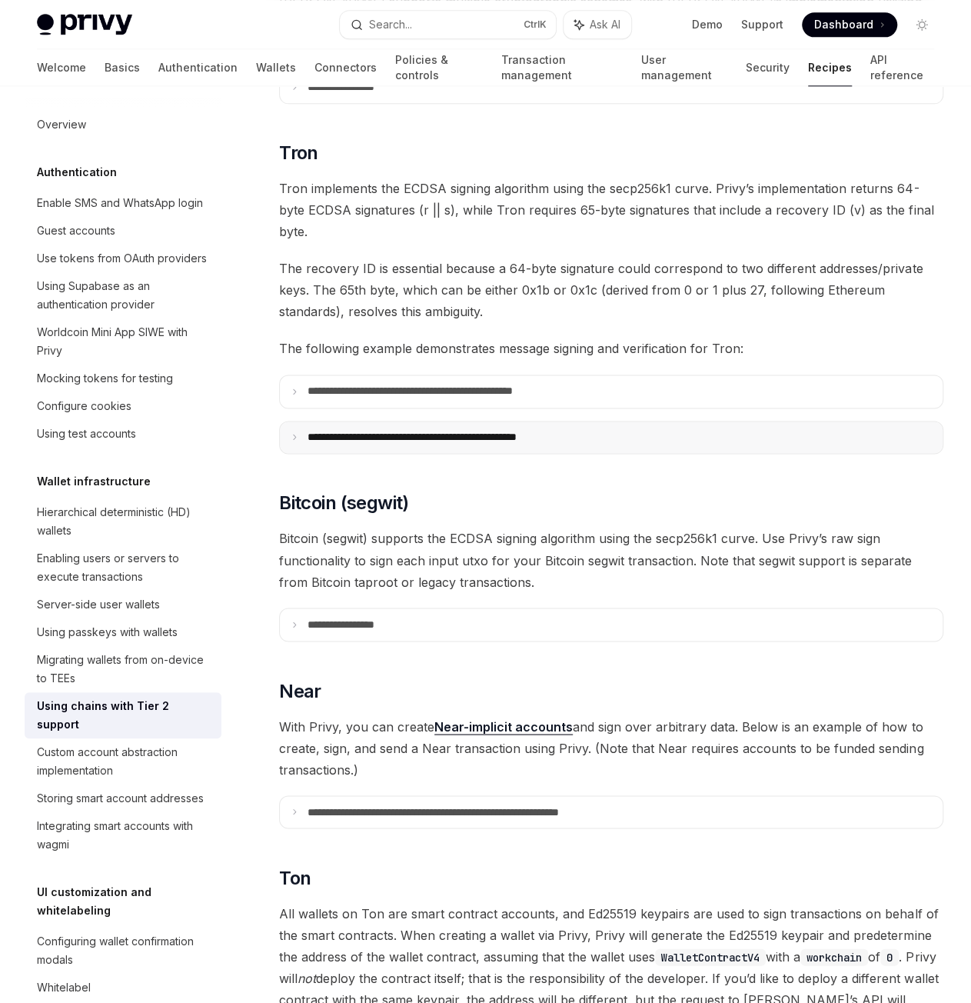
click at [428, 421] on summary "**********" at bounding box center [611, 437] width 663 height 32
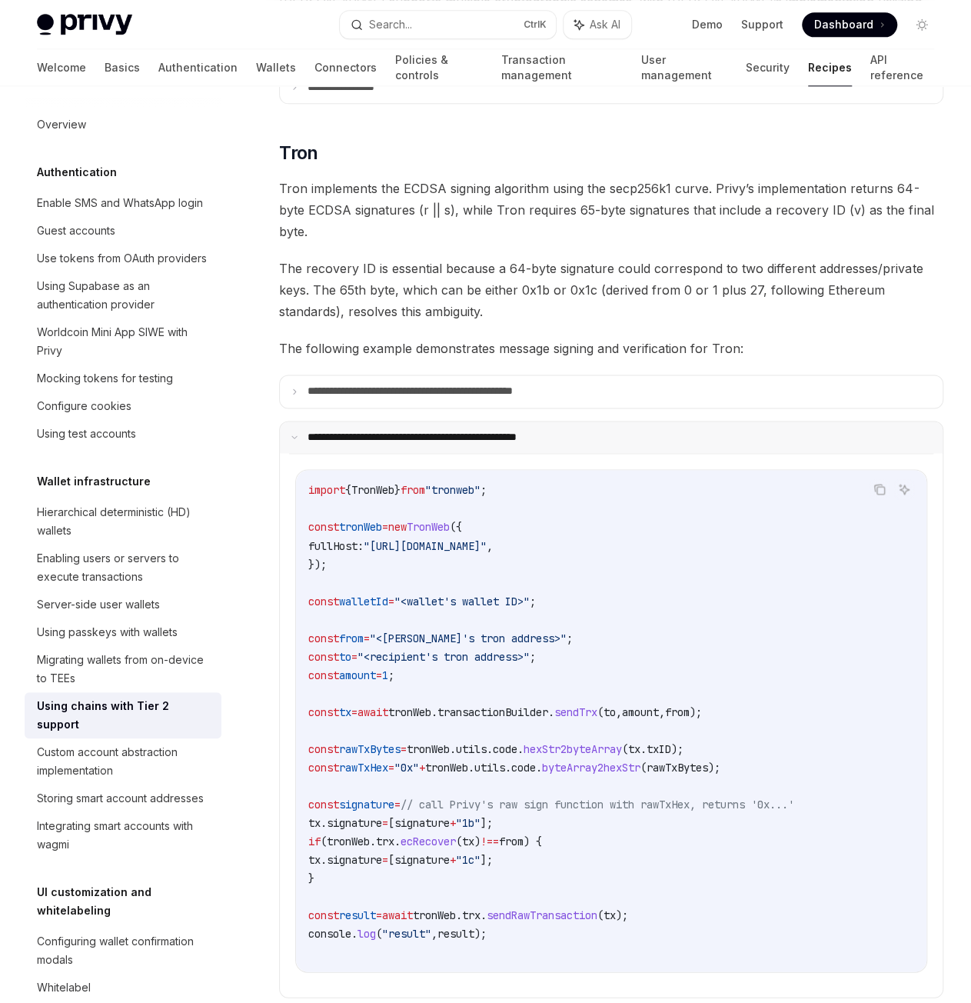
click at [412, 421] on summary "**********" at bounding box center [611, 437] width 663 height 32
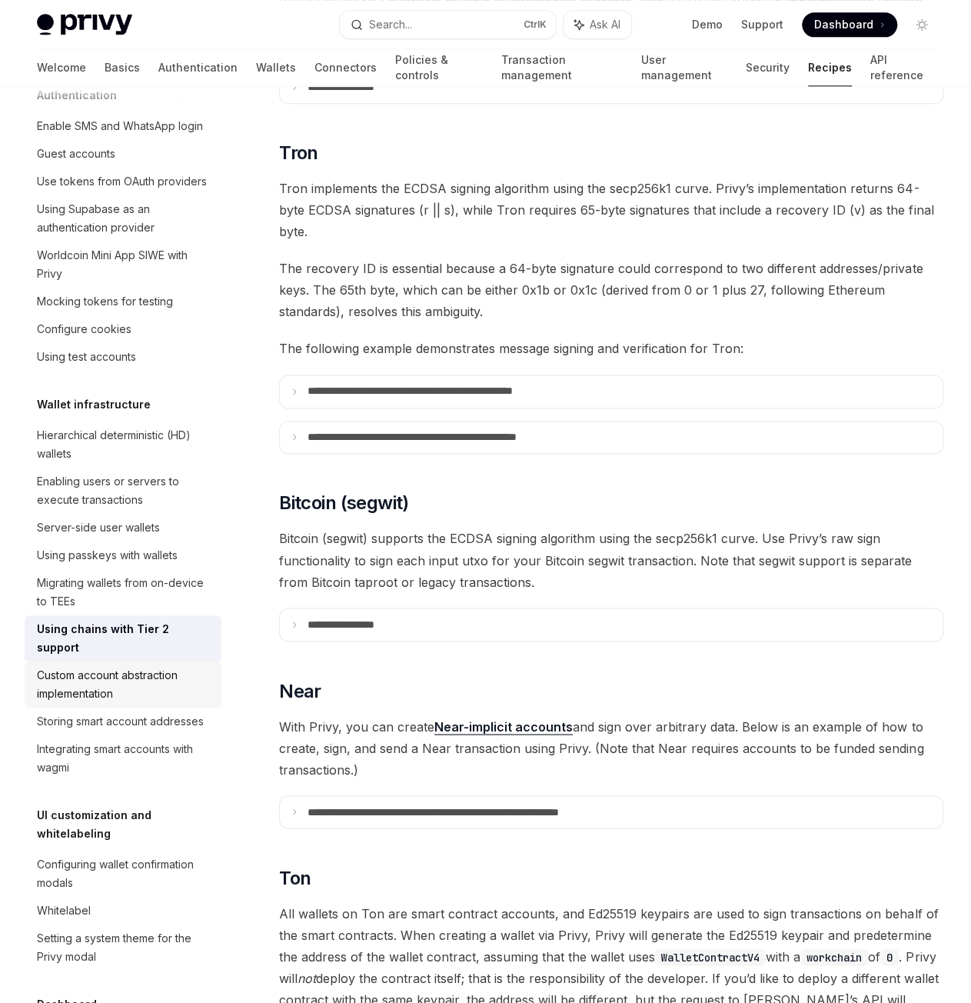
scroll to position [154, 0]
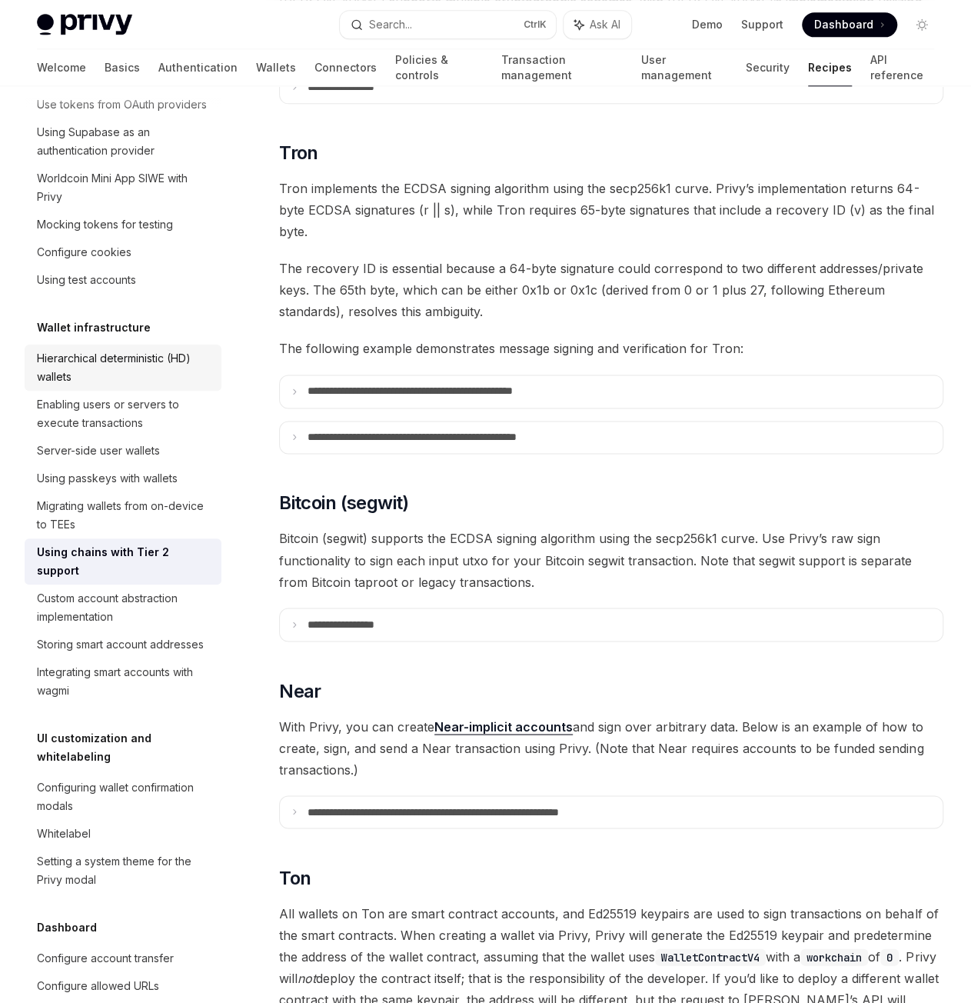
click at [138, 386] on div "Hierarchical deterministic (HD) wallets" at bounding box center [124, 367] width 175 height 37
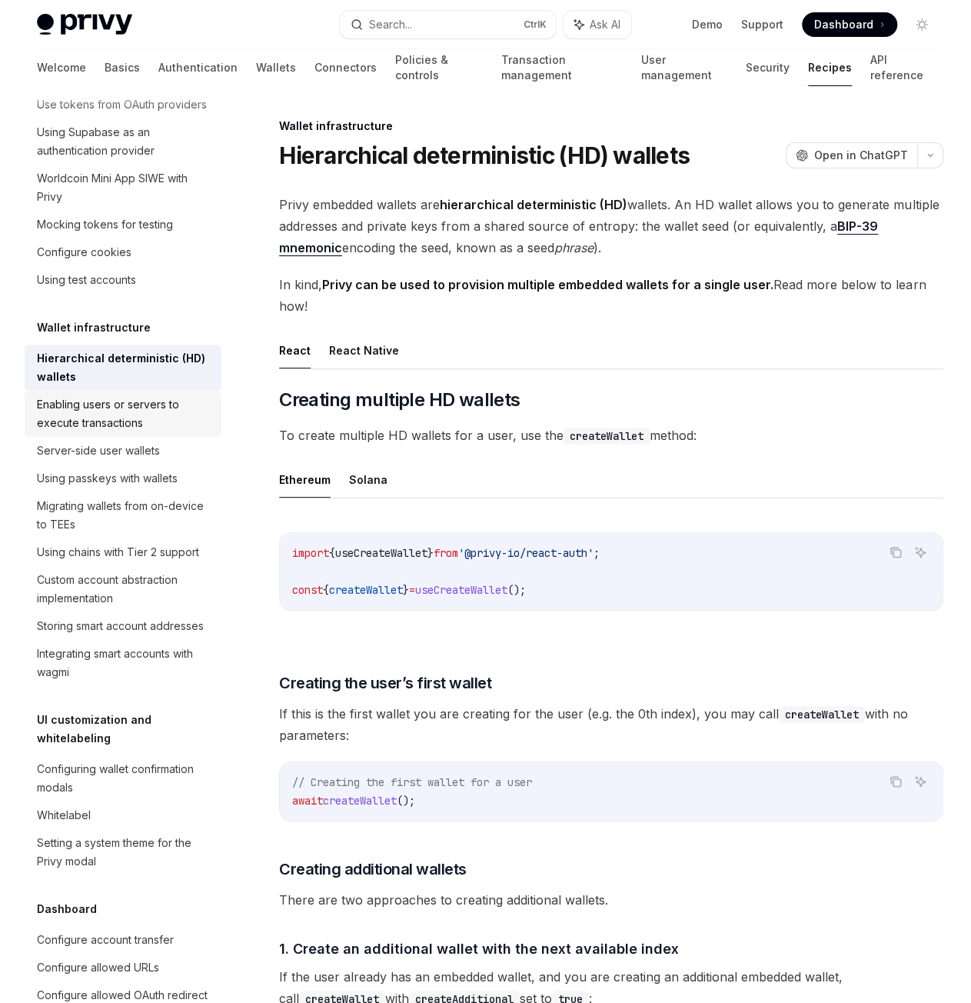
click at [126, 432] on div "Enabling users or servers to execute transactions" at bounding box center [124, 413] width 175 height 37
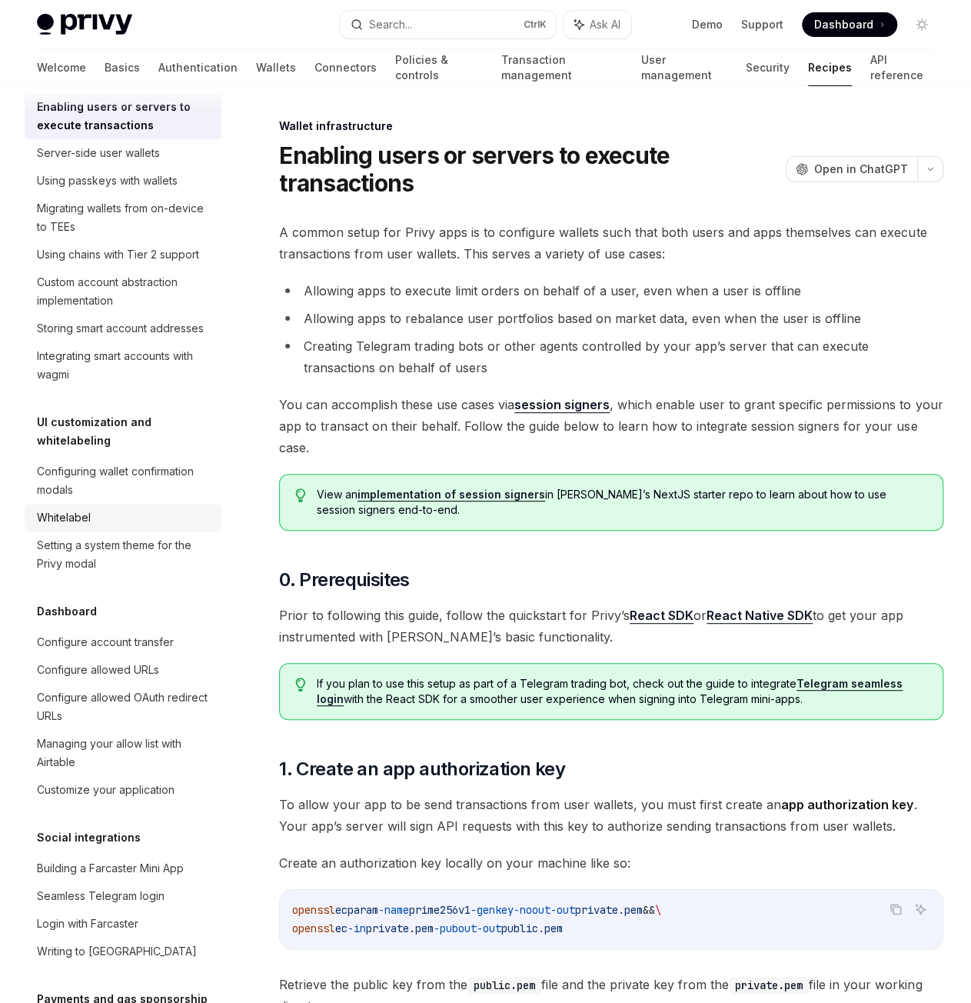
scroll to position [538, 0]
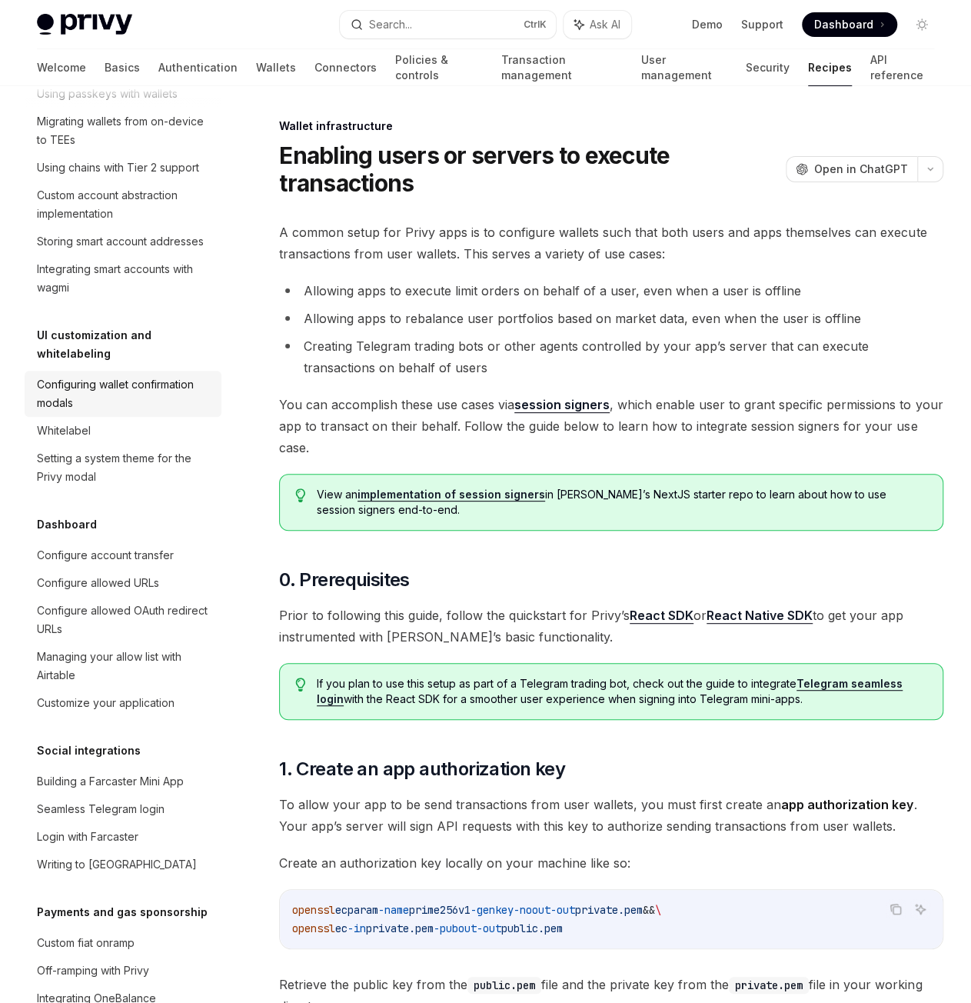
click at [125, 412] on div "Configuring wallet confirmation modals" at bounding box center [124, 393] width 175 height 37
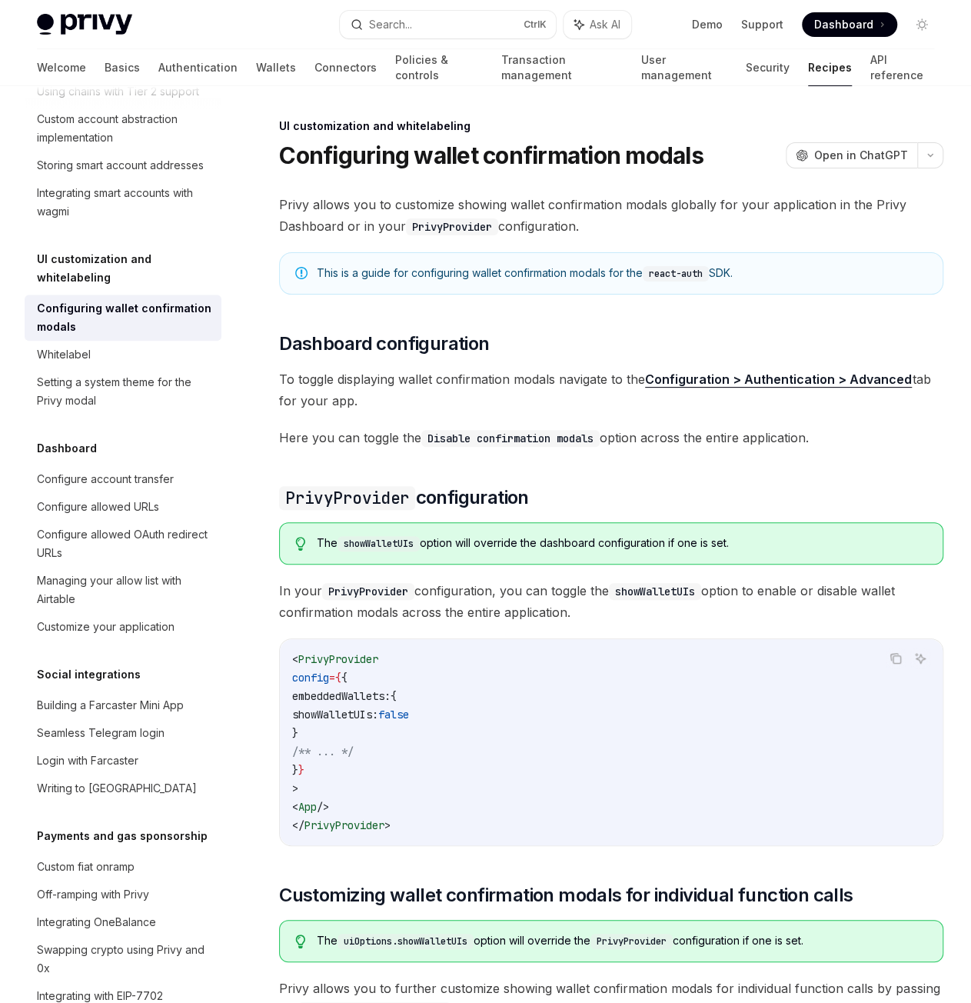
scroll to position [615, 0]
click at [115, 488] on div "Configure account transfer" at bounding box center [105, 478] width 137 height 18
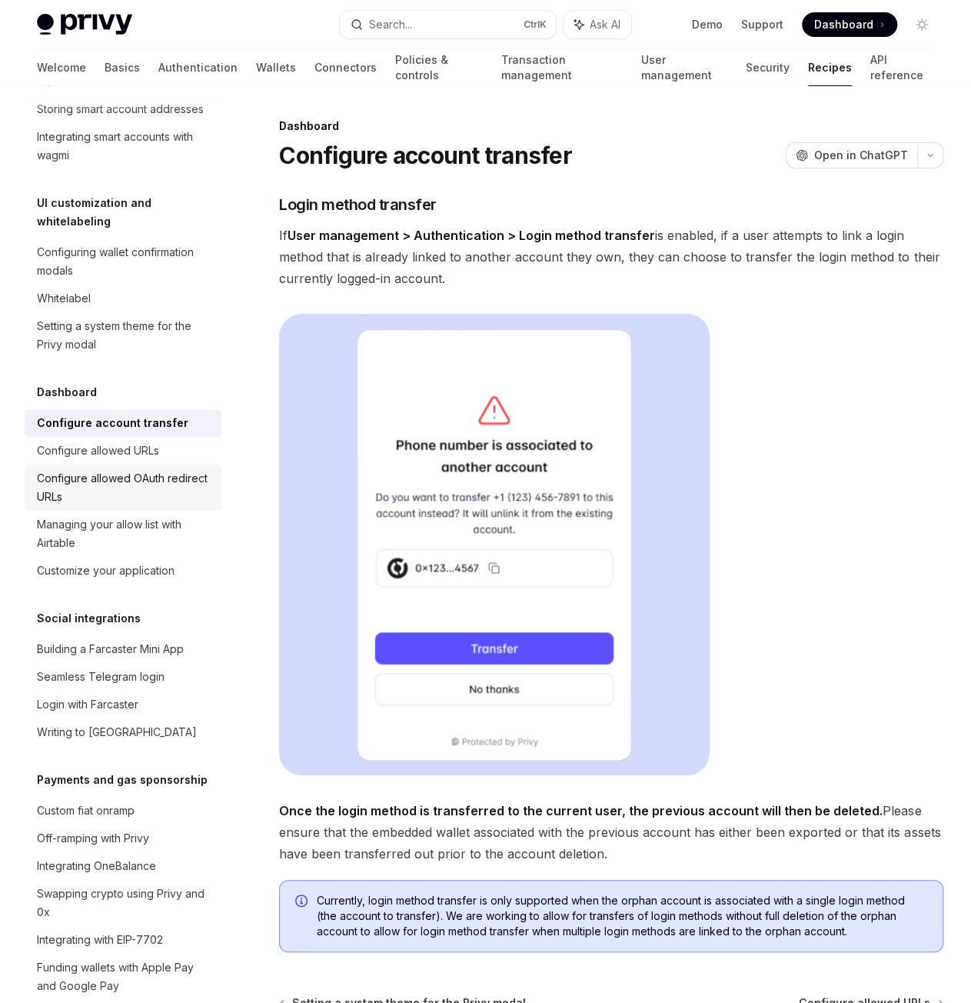
scroll to position [692, 0]
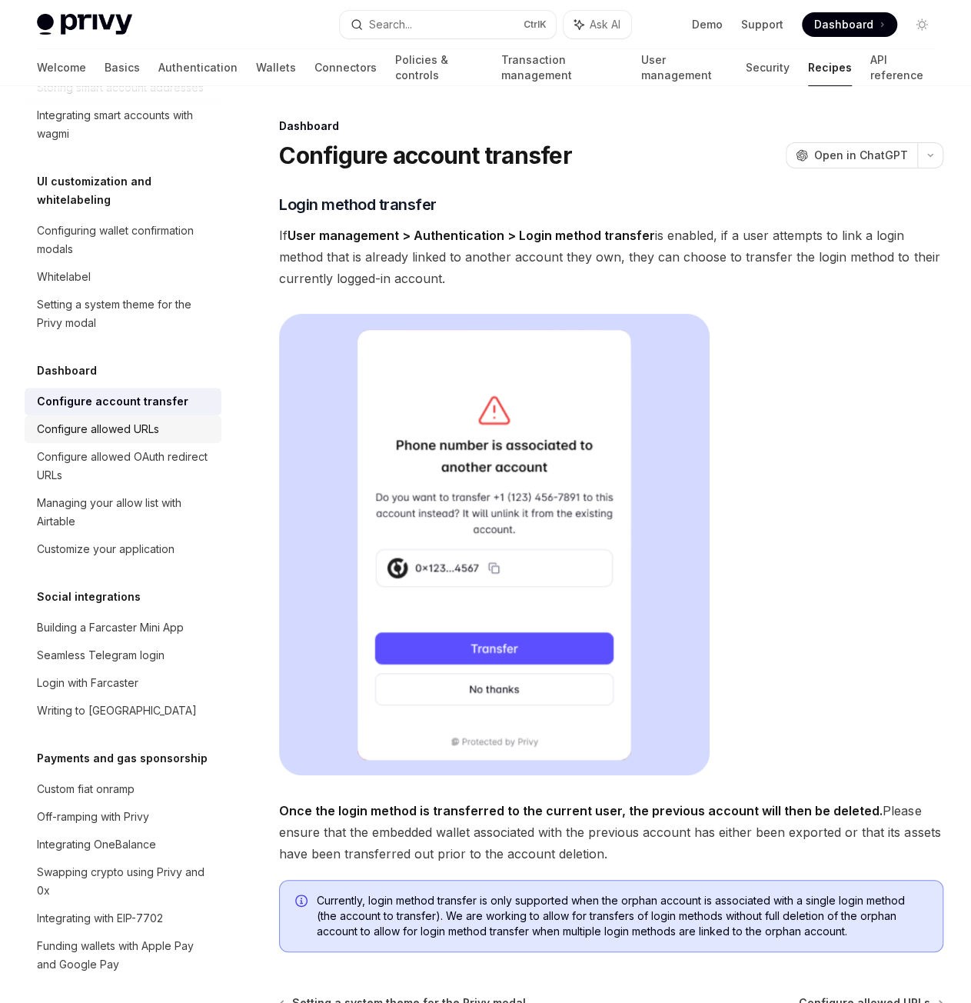
click at [108, 438] on div "Configure allowed URLs" at bounding box center [98, 429] width 122 height 18
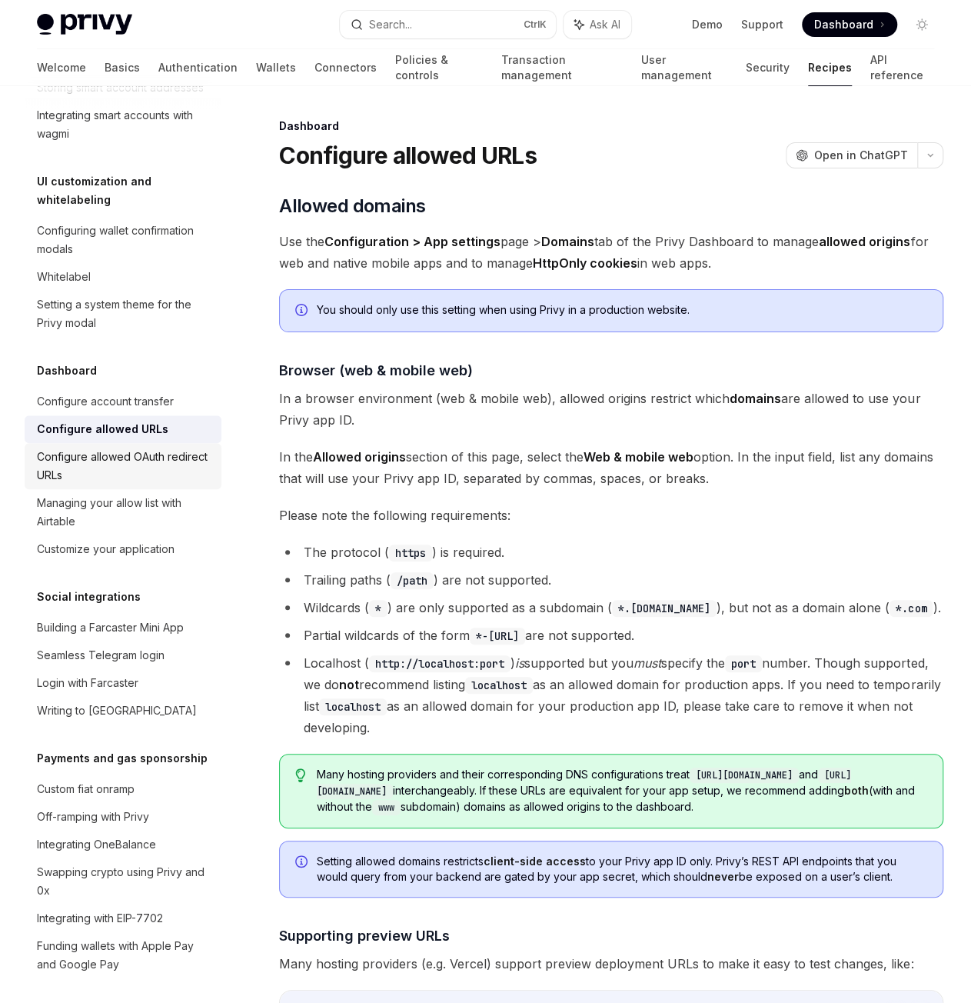
click at [105, 485] on div "Configure allowed OAuth redirect URLs" at bounding box center [124, 466] width 175 height 37
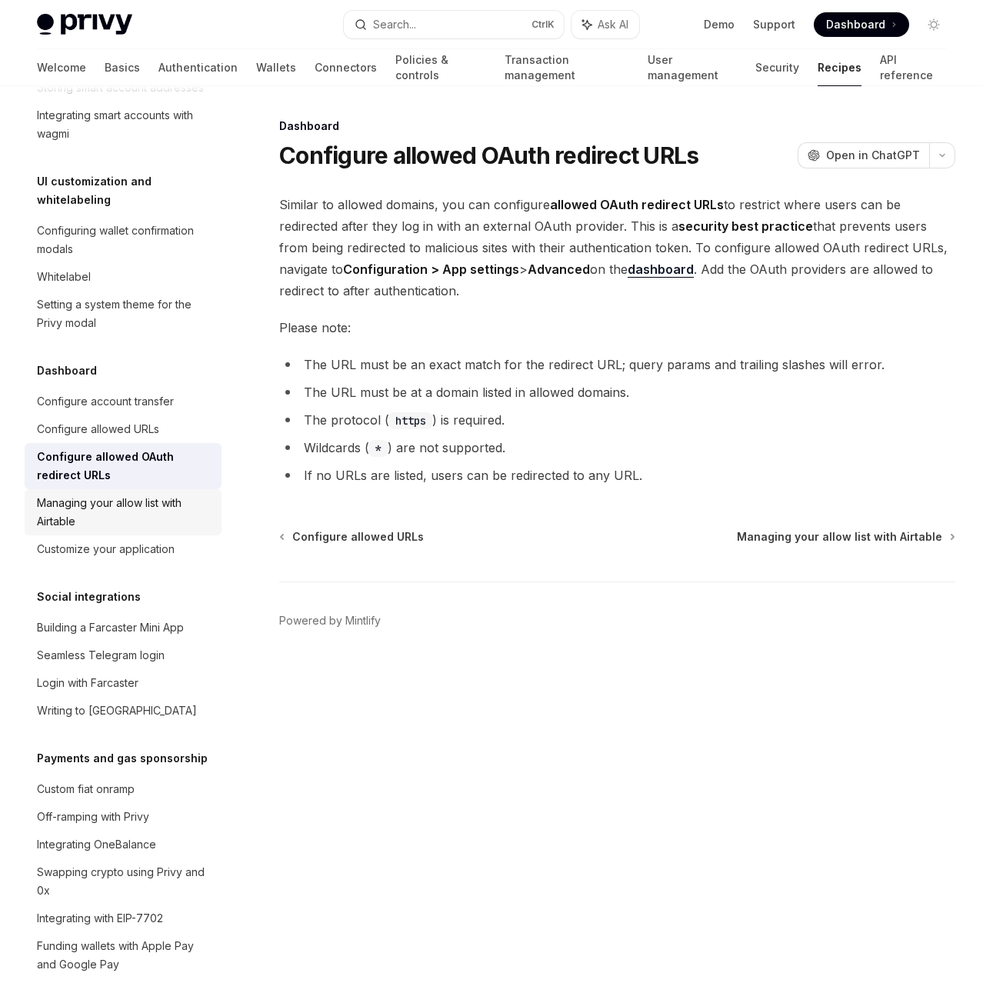
click at [105, 535] on link "Managing your allow list with Airtable" at bounding box center [123, 512] width 197 height 46
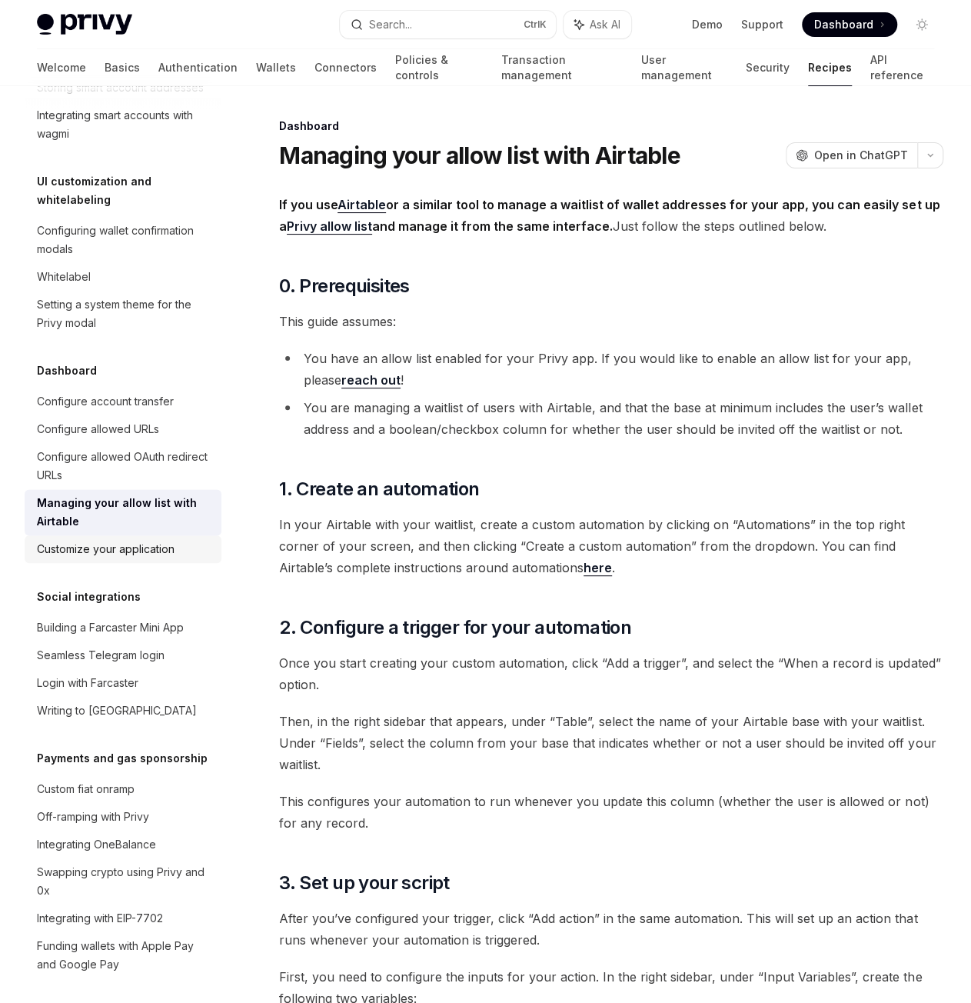
click at [112, 558] on div "Customize your application" at bounding box center [106, 549] width 138 height 18
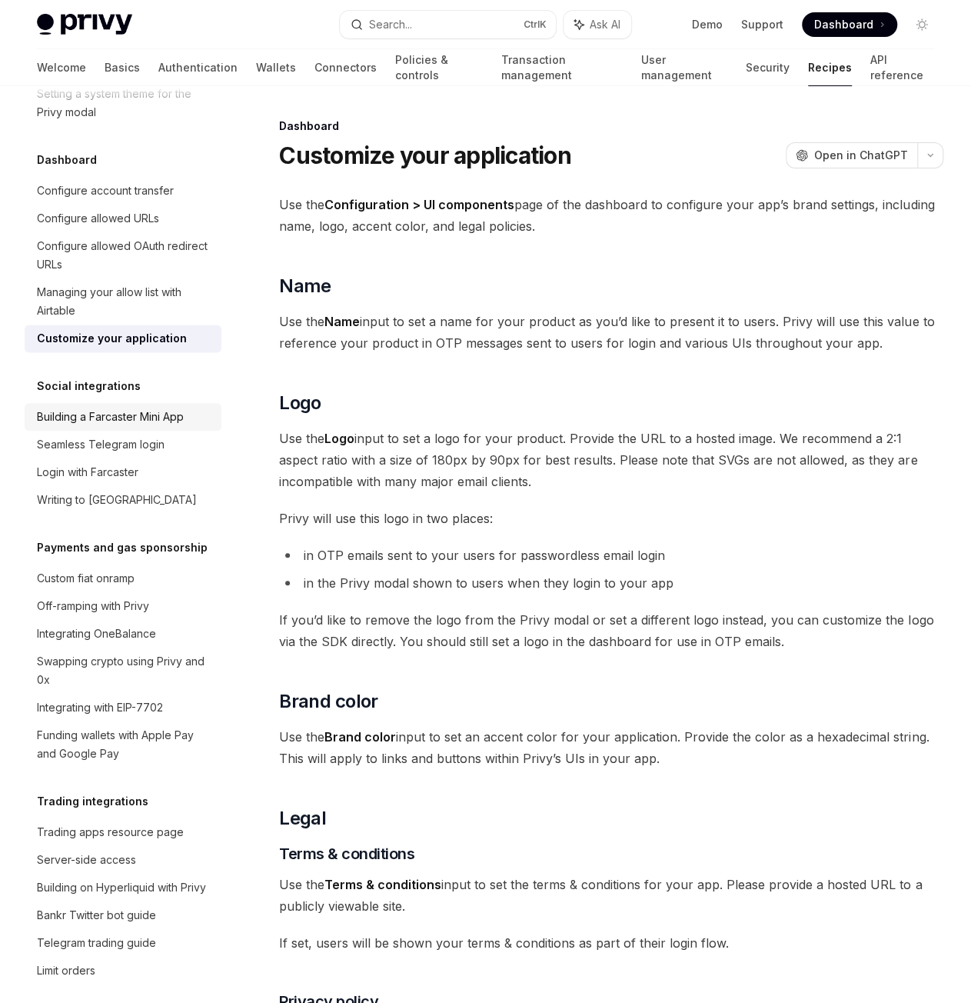
scroll to position [923, 0]
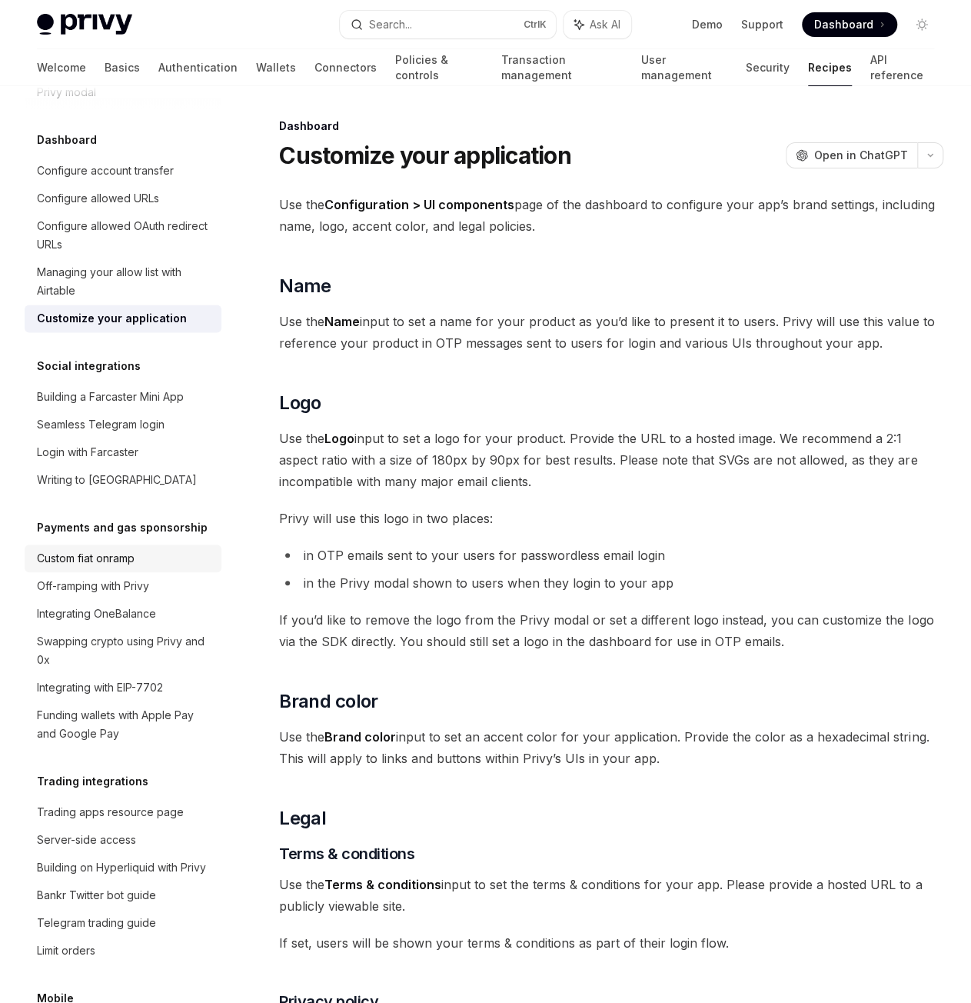
click at [122, 568] on div "Custom fiat onramp" at bounding box center [86, 558] width 98 height 18
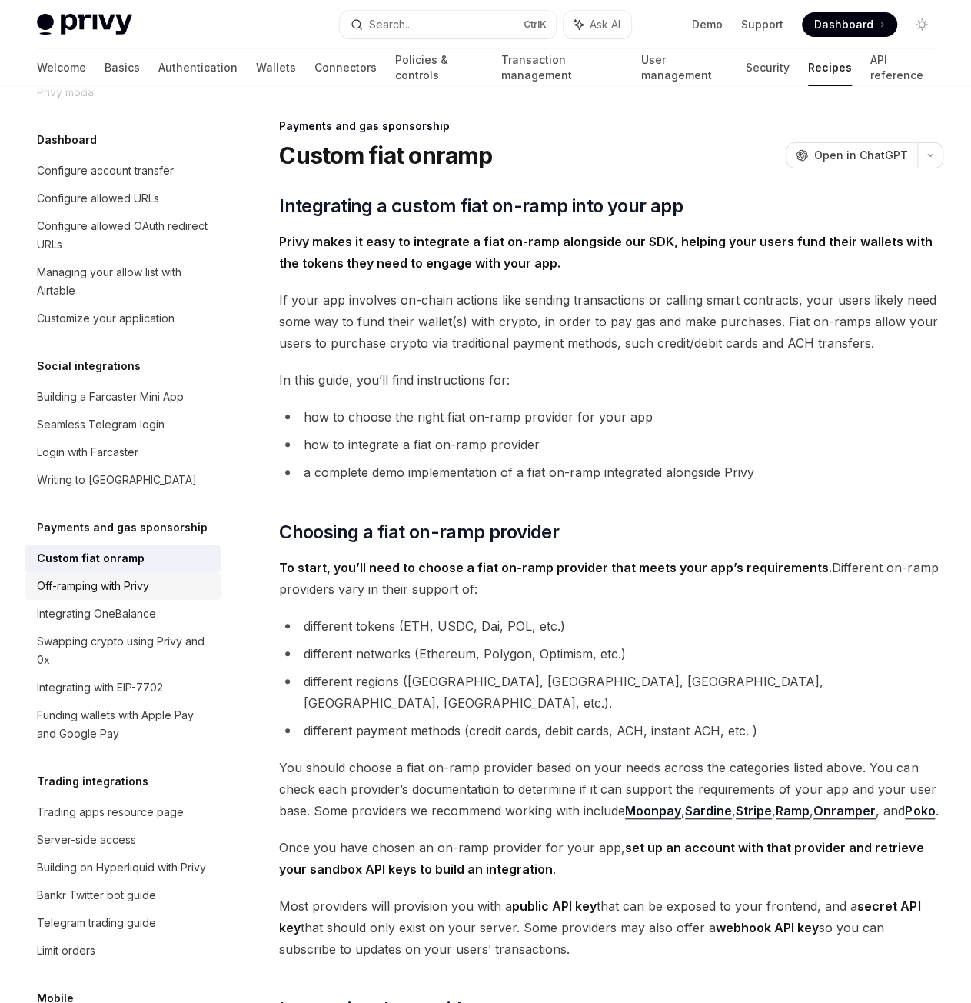
click at [127, 595] on div "Off-ramping with Privy" at bounding box center [93, 586] width 112 height 18
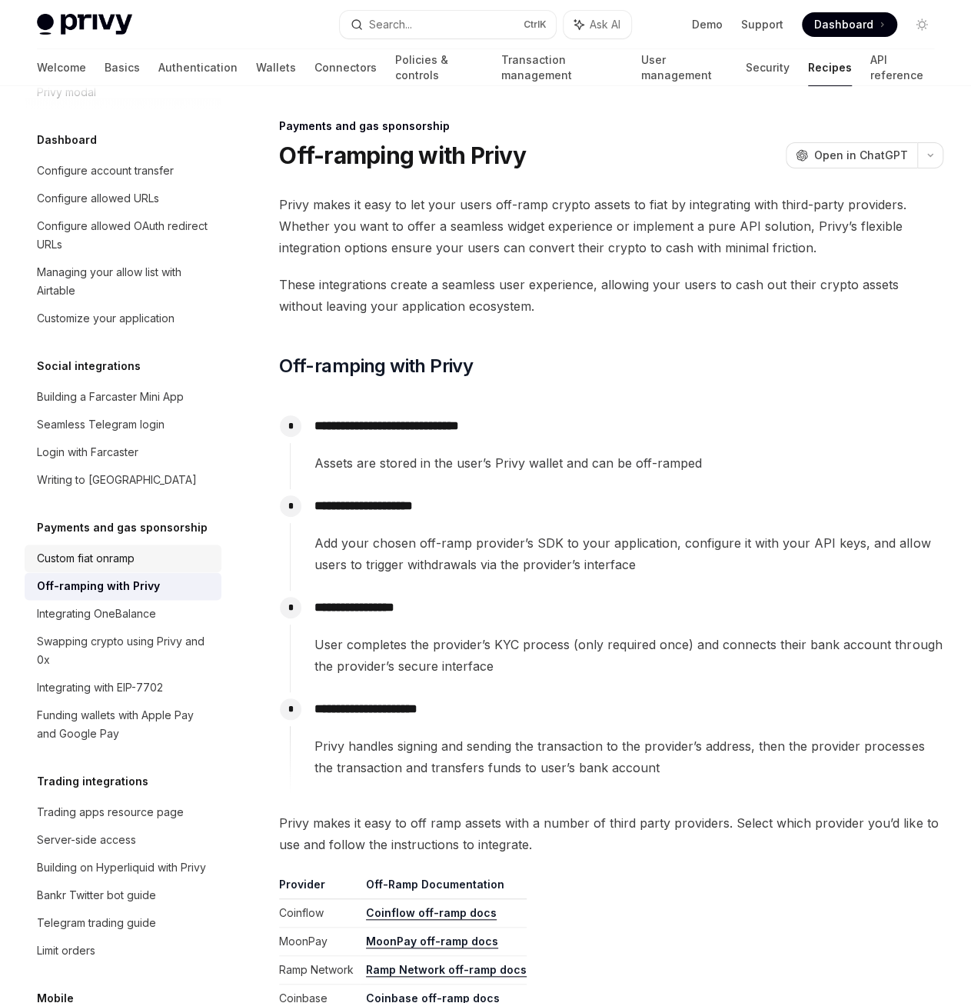
click at [125, 568] on div "Custom fiat onramp" at bounding box center [86, 558] width 98 height 18
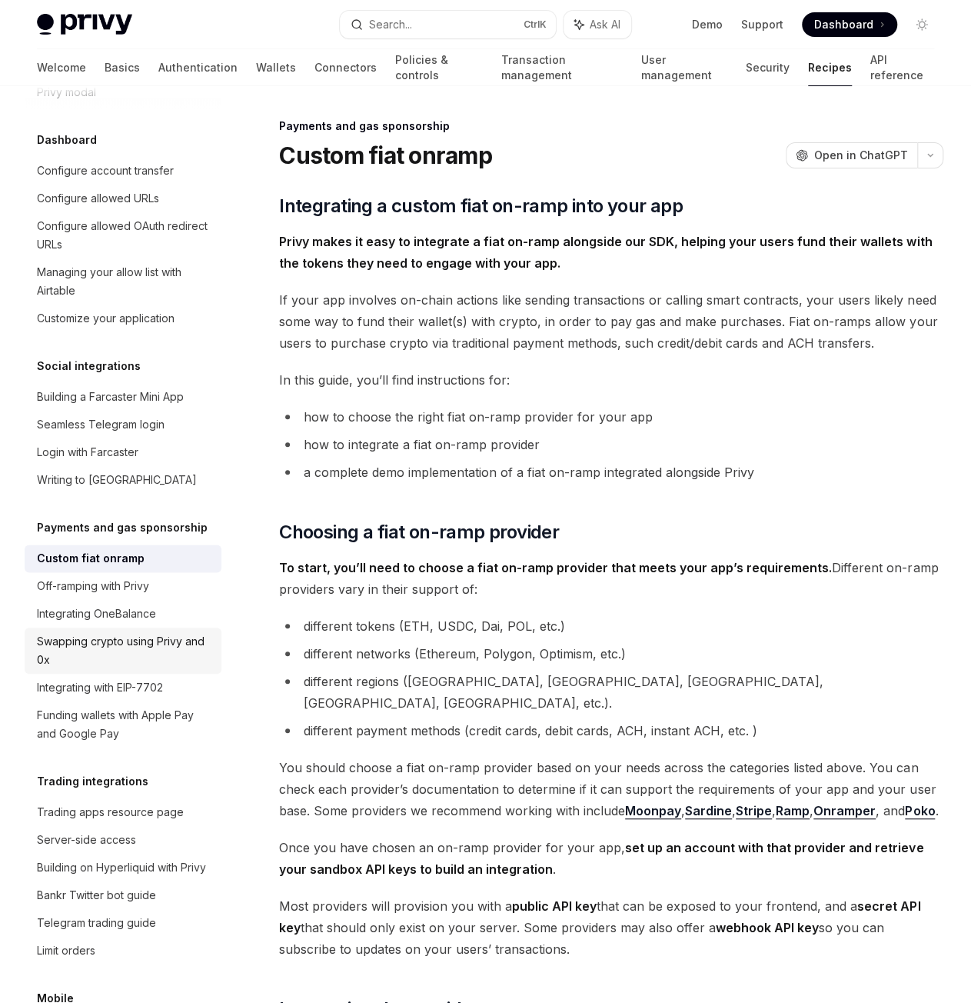
click at [132, 669] on div "Swapping crypto using Privy and 0x" at bounding box center [124, 650] width 175 height 37
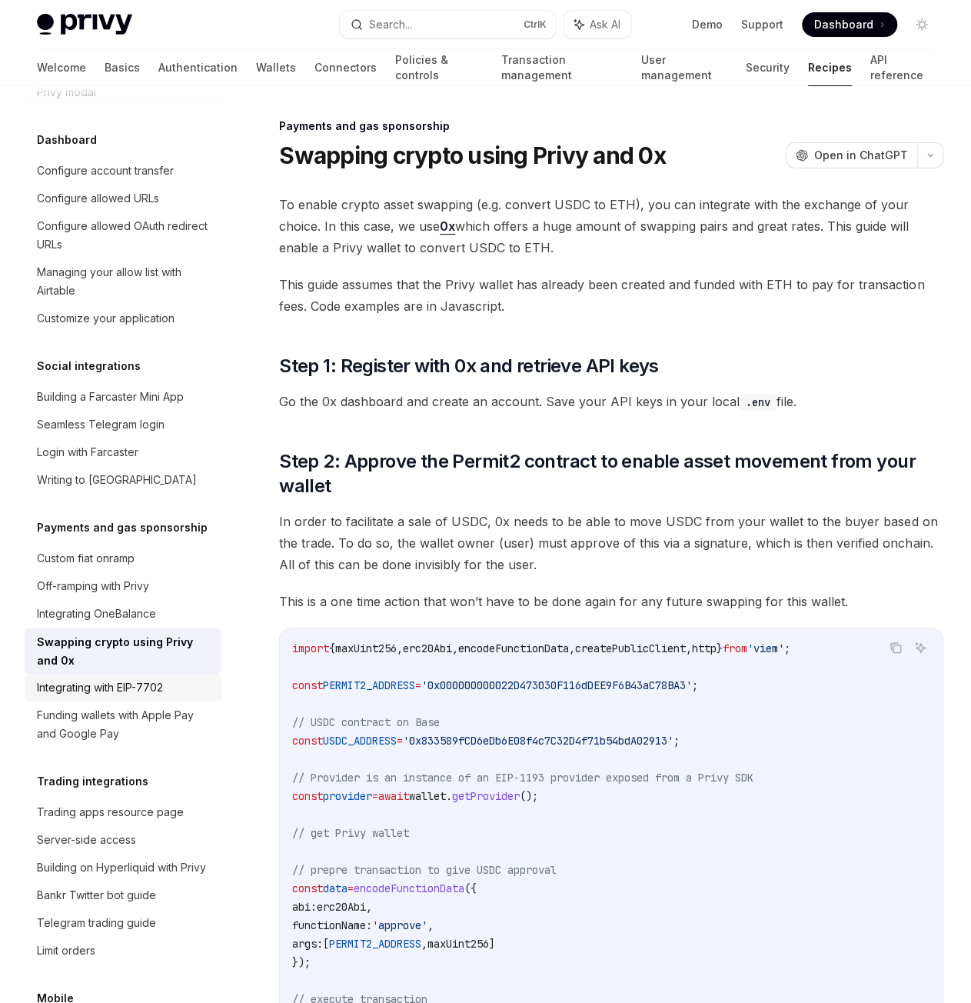
click at [111, 697] on div "Integrating with EIP-7702" at bounding box center [100, 687] width 126 height 18
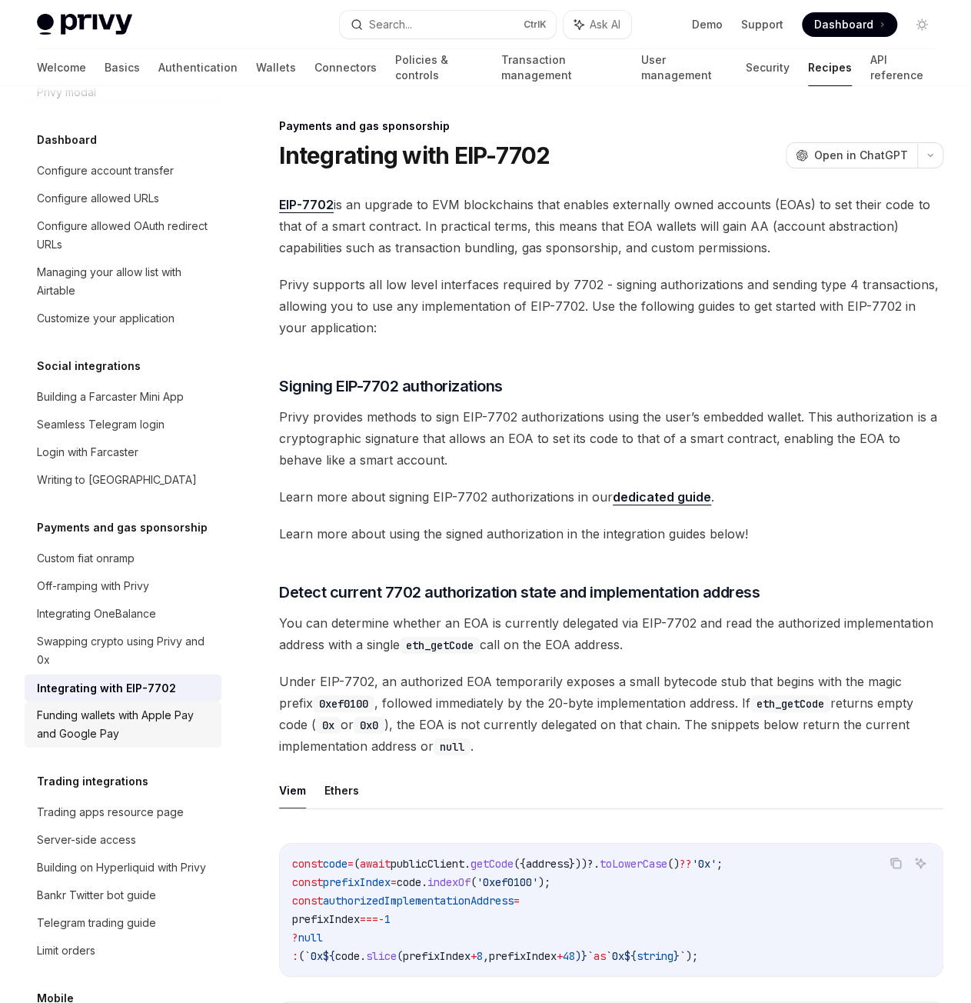
click at [117, 743] on div "Funding wallets with Apple Pay and Google Pay" at bounding box center [124, 724] width 175 height 37
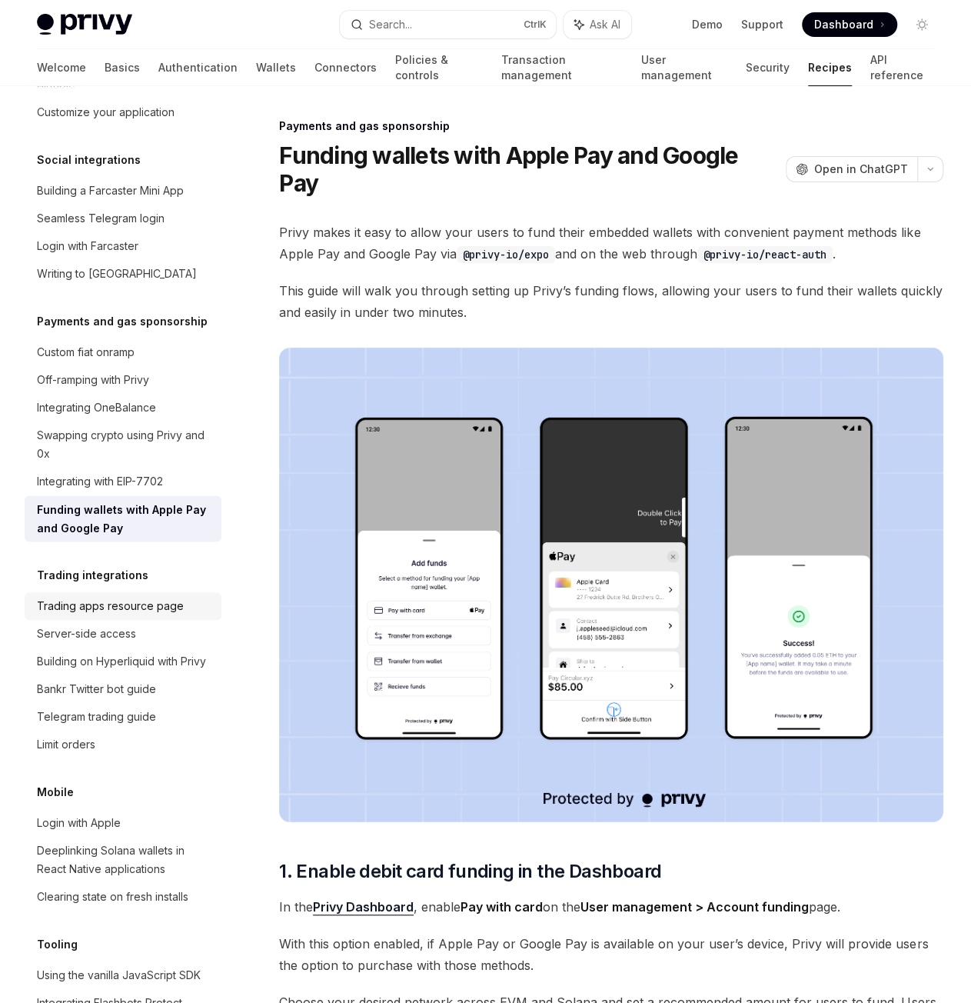
scroll to position [1154, 0]
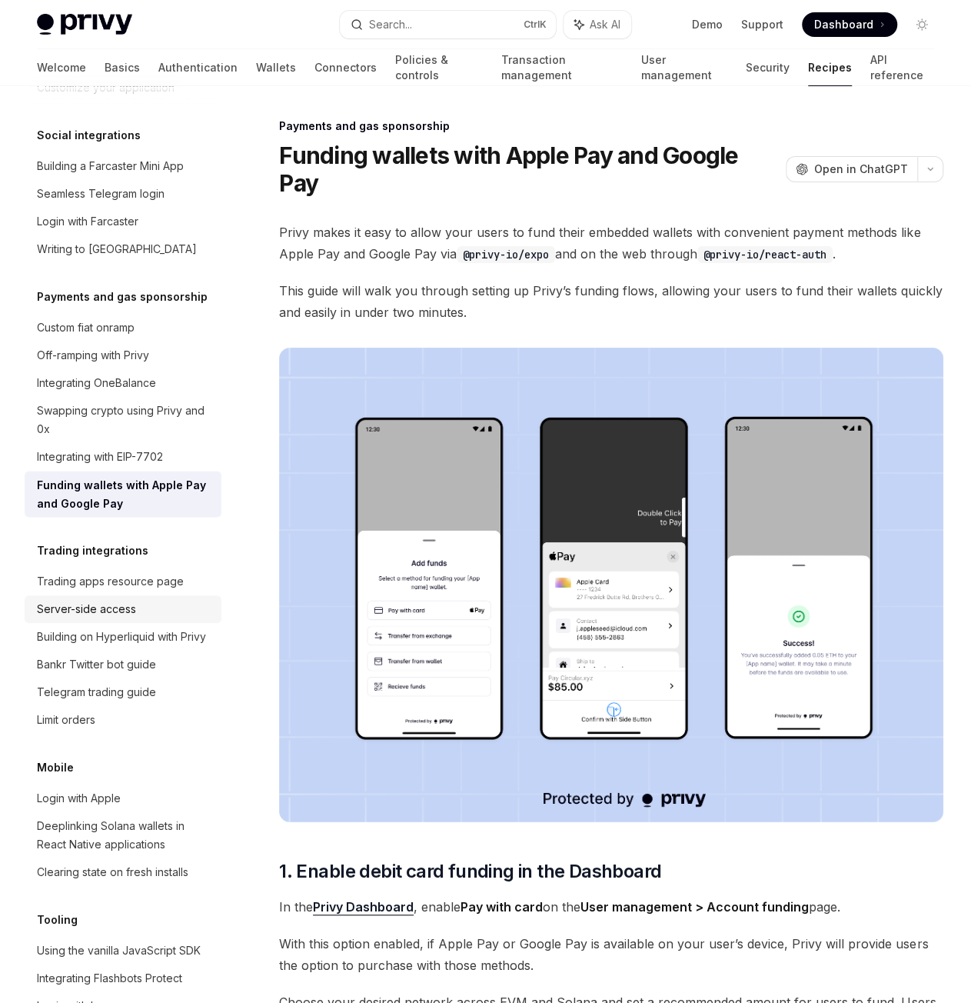
click at [119, 618] on div "Server-side access" at bounding box center [86, 609] width 99 height 18
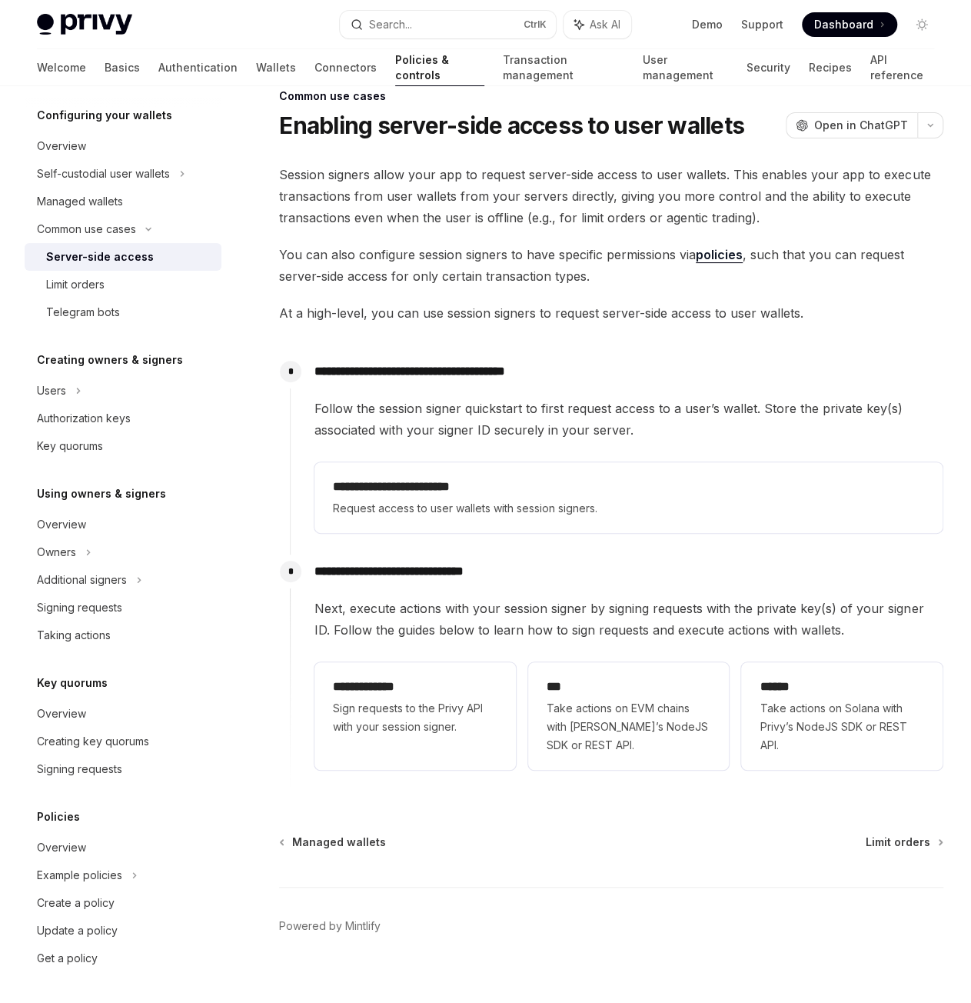
scroll to position [46, 0]
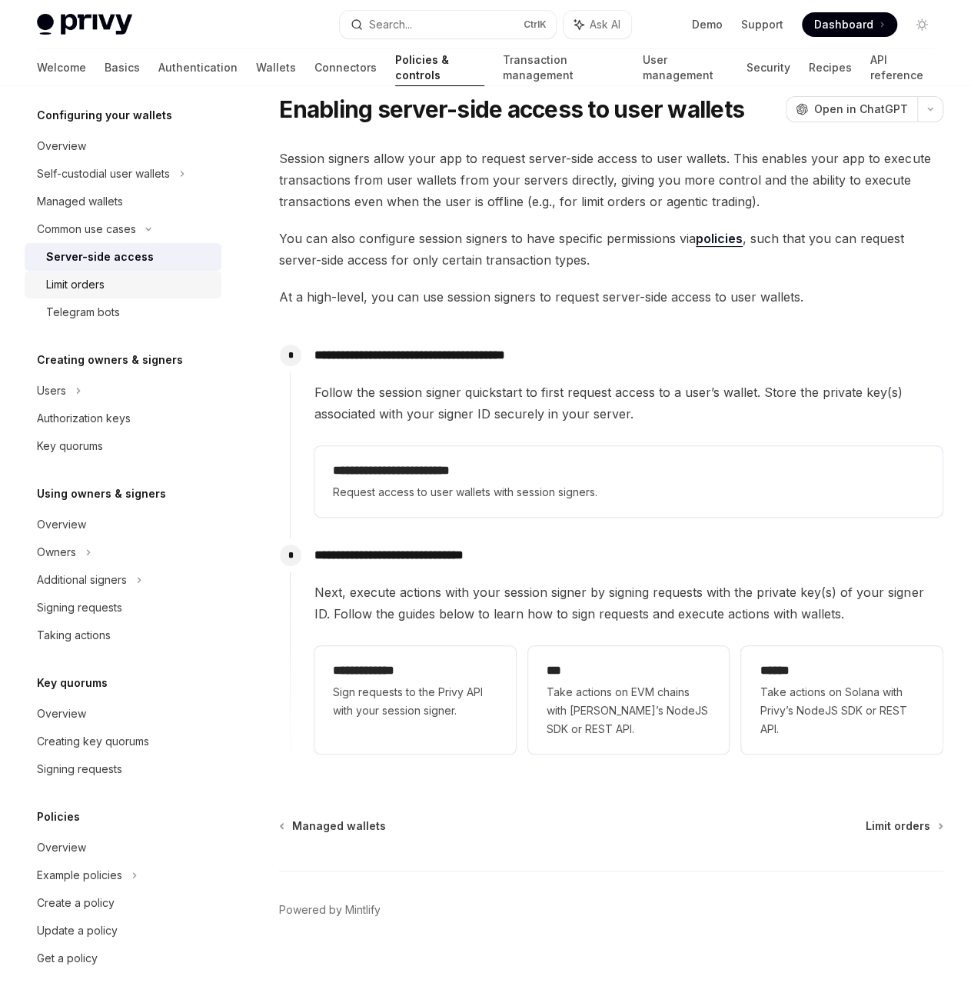
click at [106, 283] on div "Limit orders" at bounding box center [129, 284] width 166 height 18
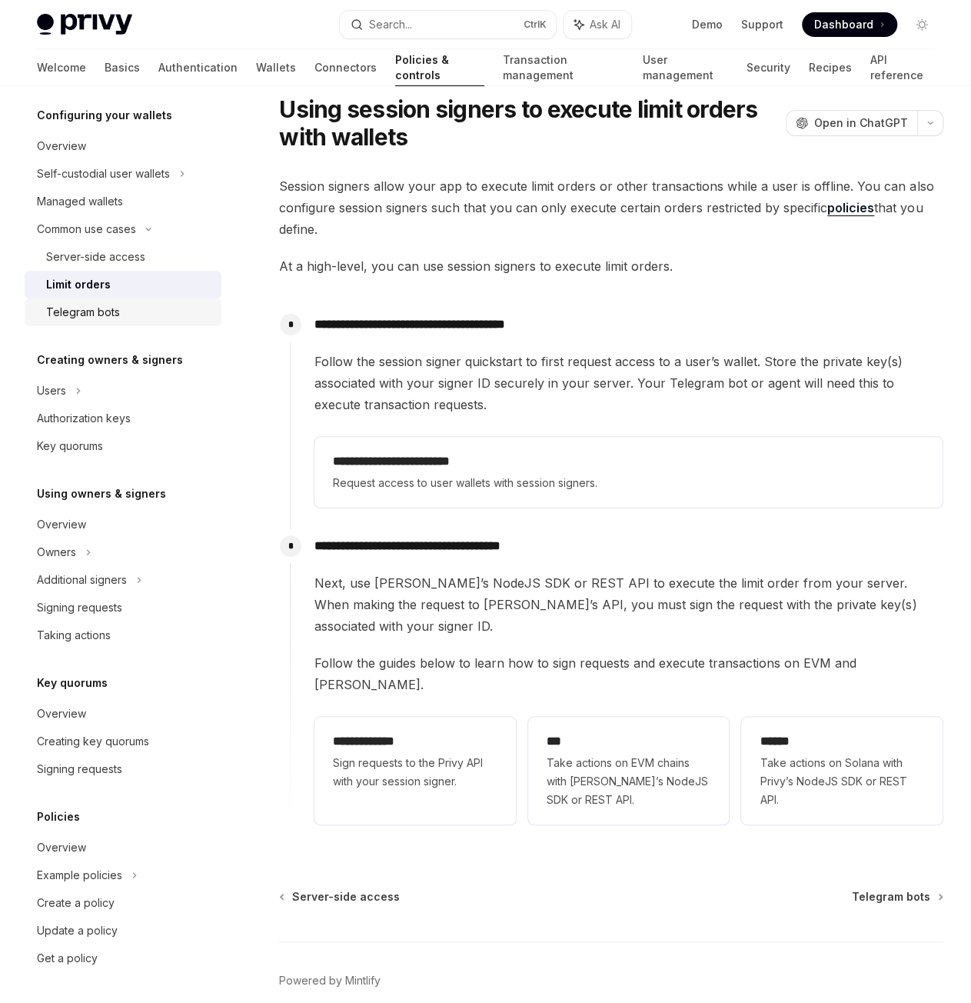
click at [102, 305] on div "Telegram bots" at bounding box center [83, 312] width 74 height 18
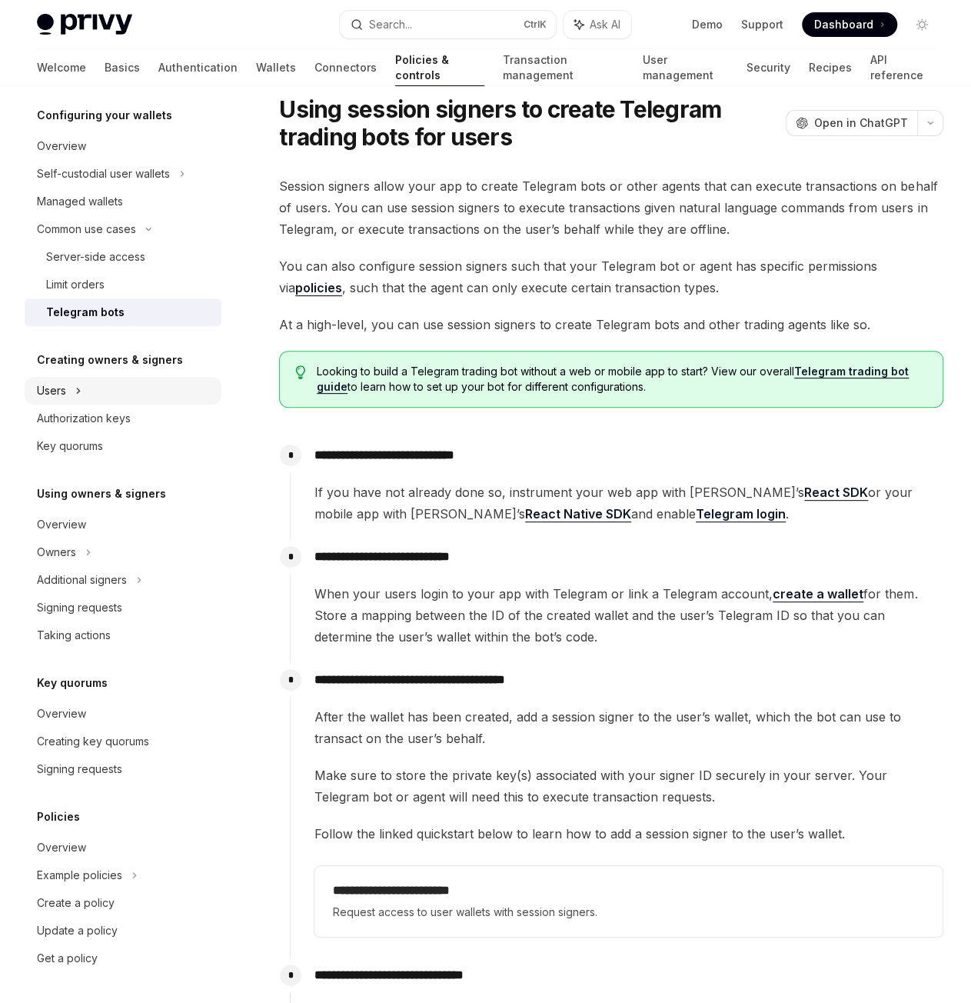
click at [105, 387] on div "Users" at bounding box center [123, 391] width 197 height 28
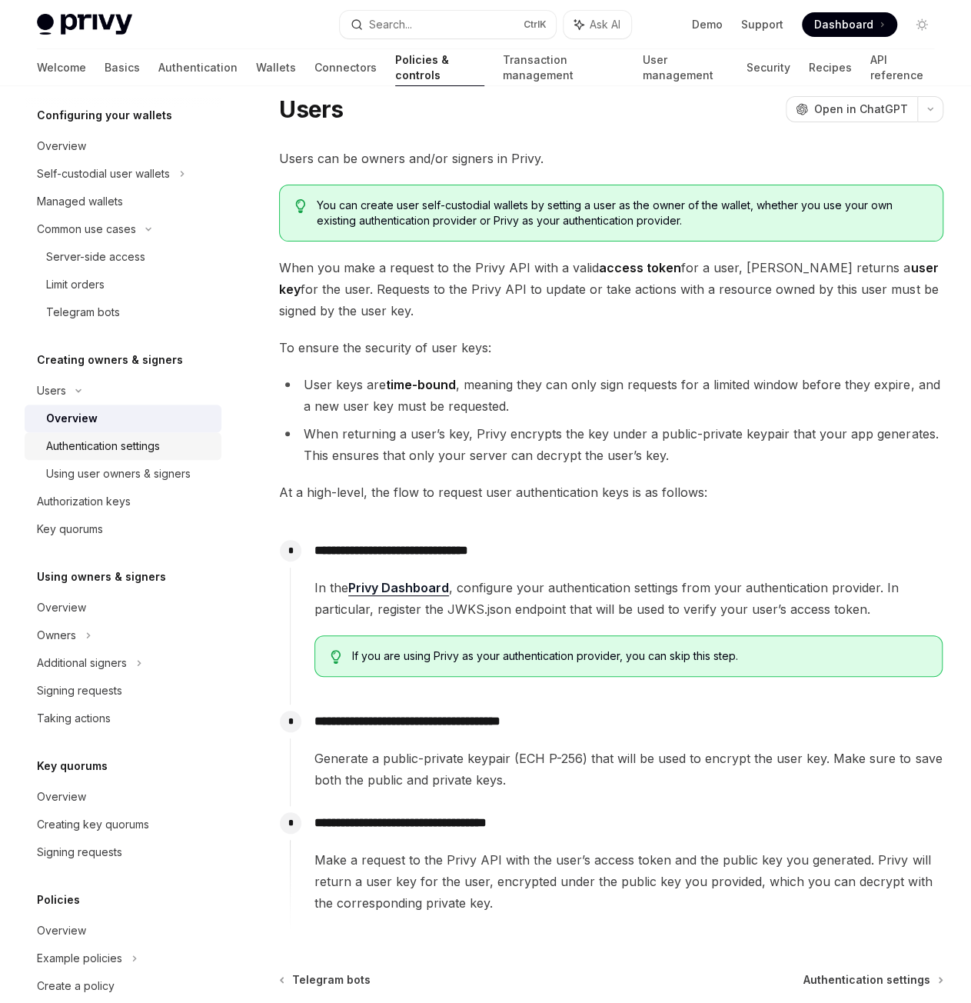
click at [130, 447] on div "Authentication settings" at bounding box center [103, 446] width 114 height 18
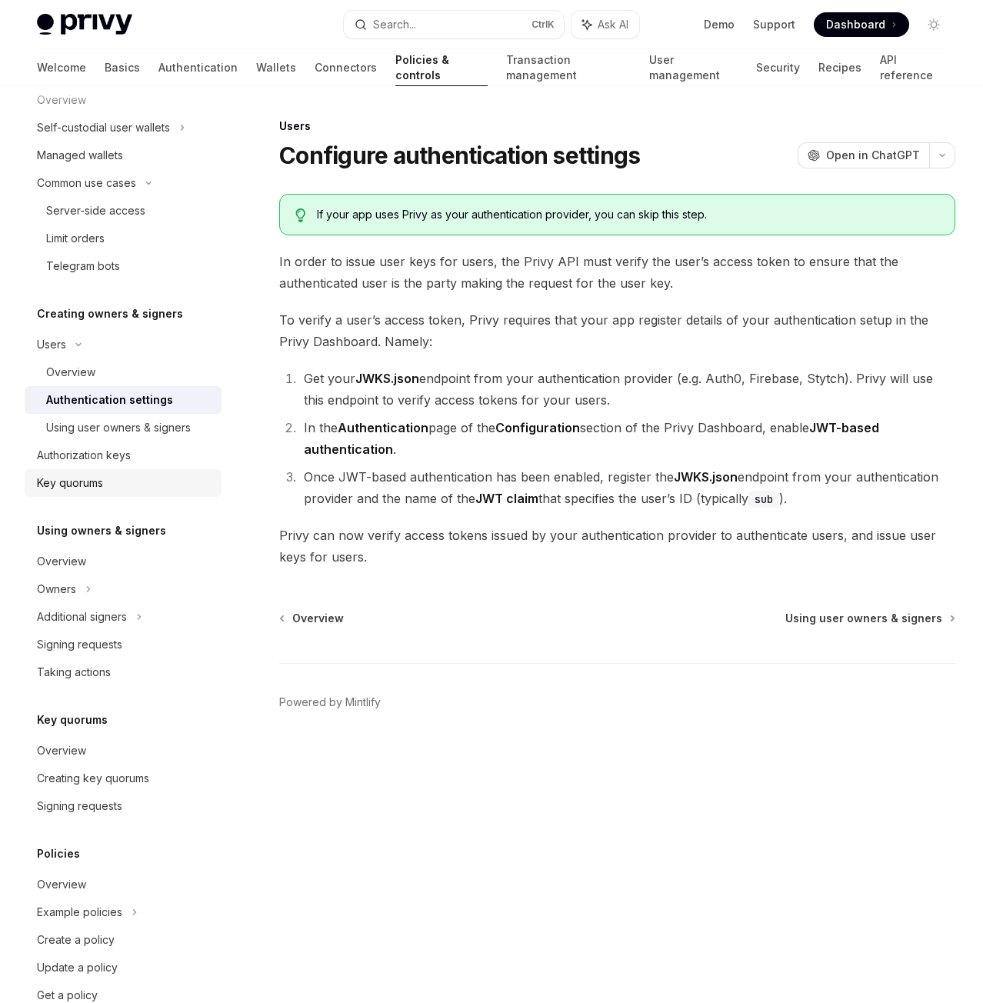
scroll to position [246, 0]
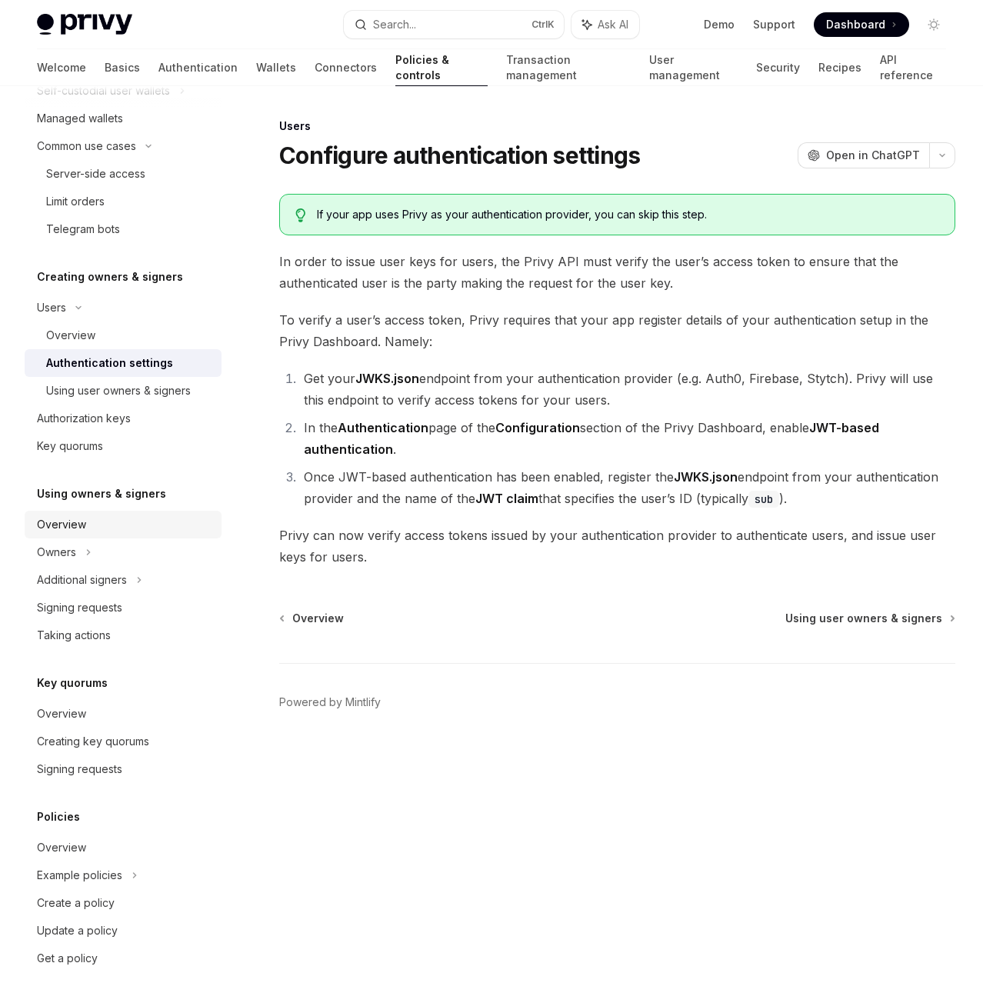
click at [115, 522] on div "Overview" at bounding box center [124, 524] width 175 height 18
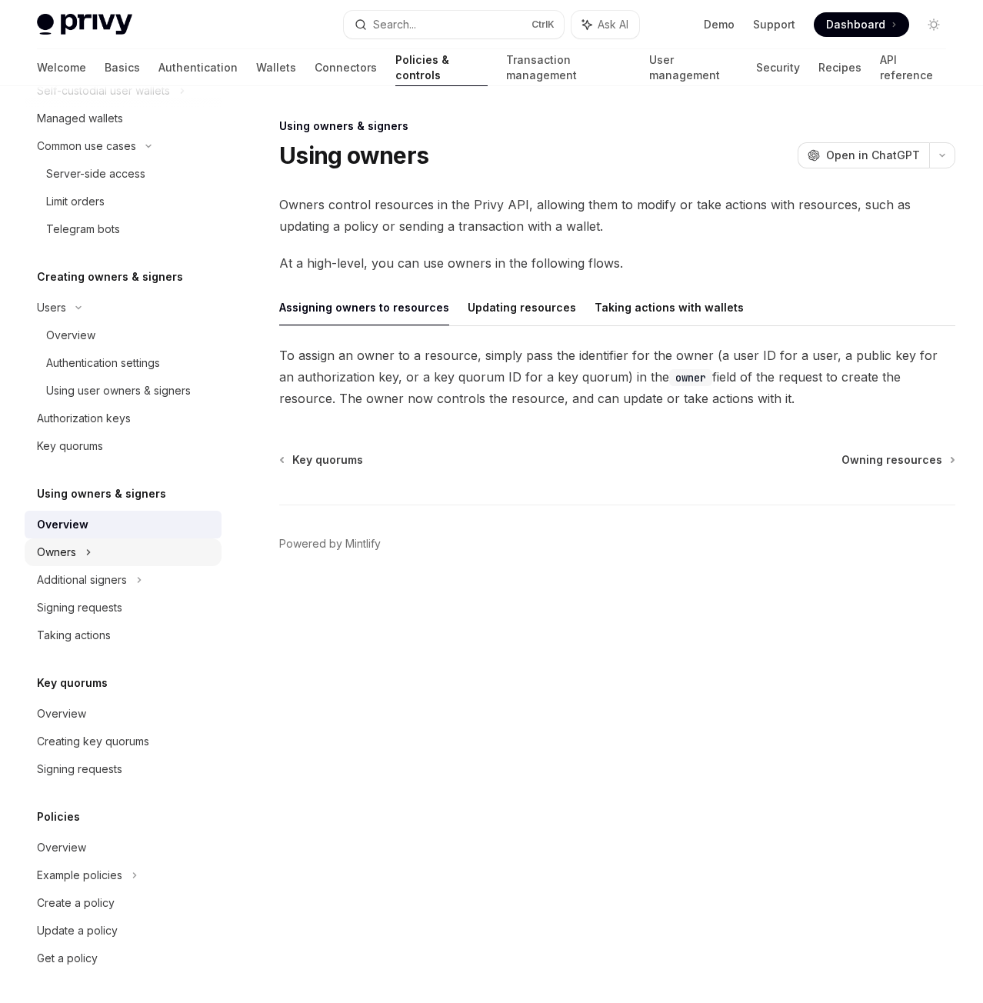
click at [98, 105] on div "Owners" at bounding box center [123, 91] width 197 height 28
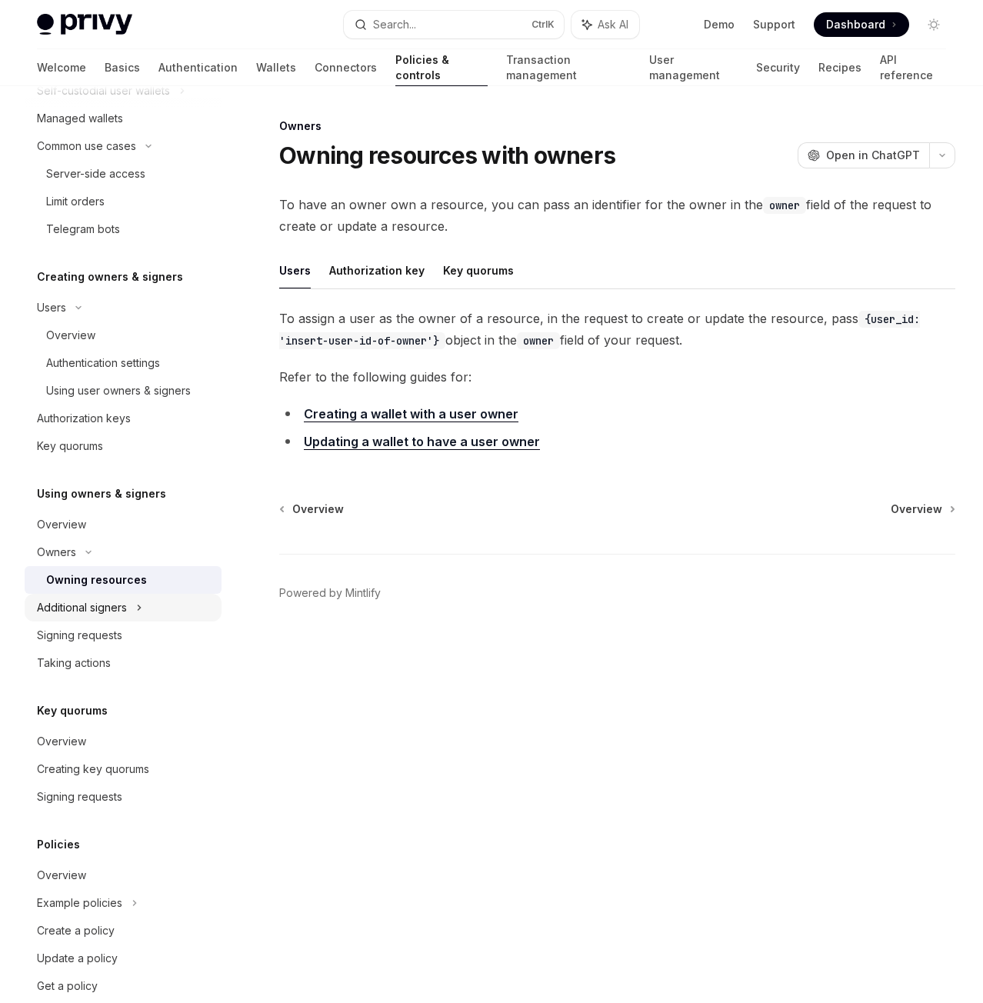
click at [114, 602] on div "Additional signers" at bounding box center [82, 607] width 90 height 18
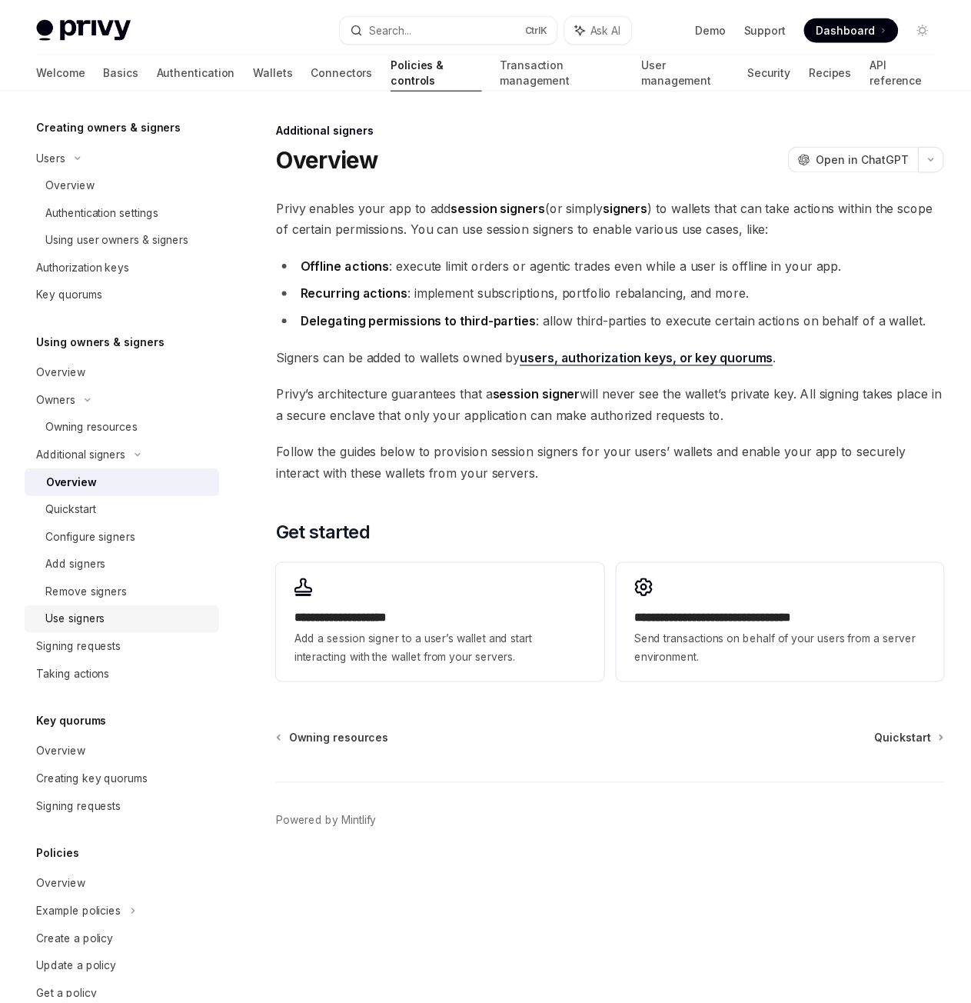
scroll to position [440, 0]
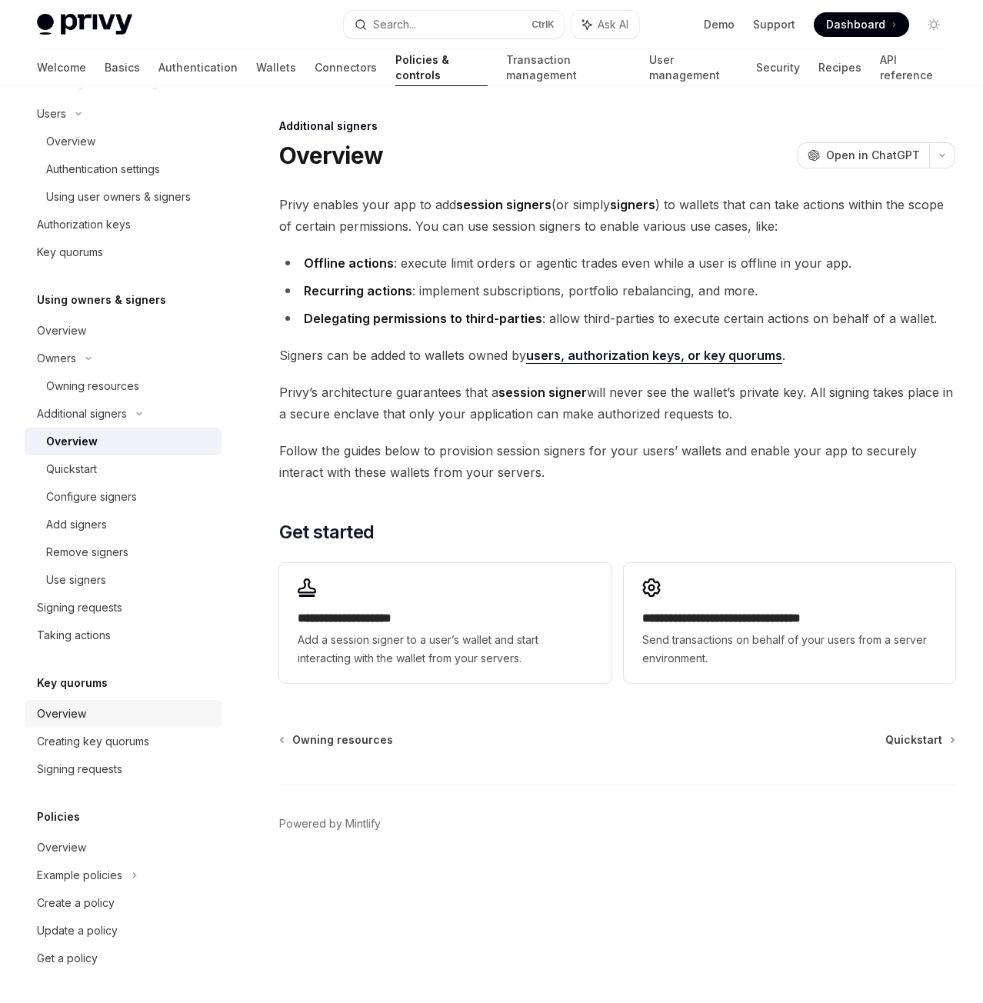
click at [92, 716] on div "Overview" at bounding box center [124, 713] width 175 height 18
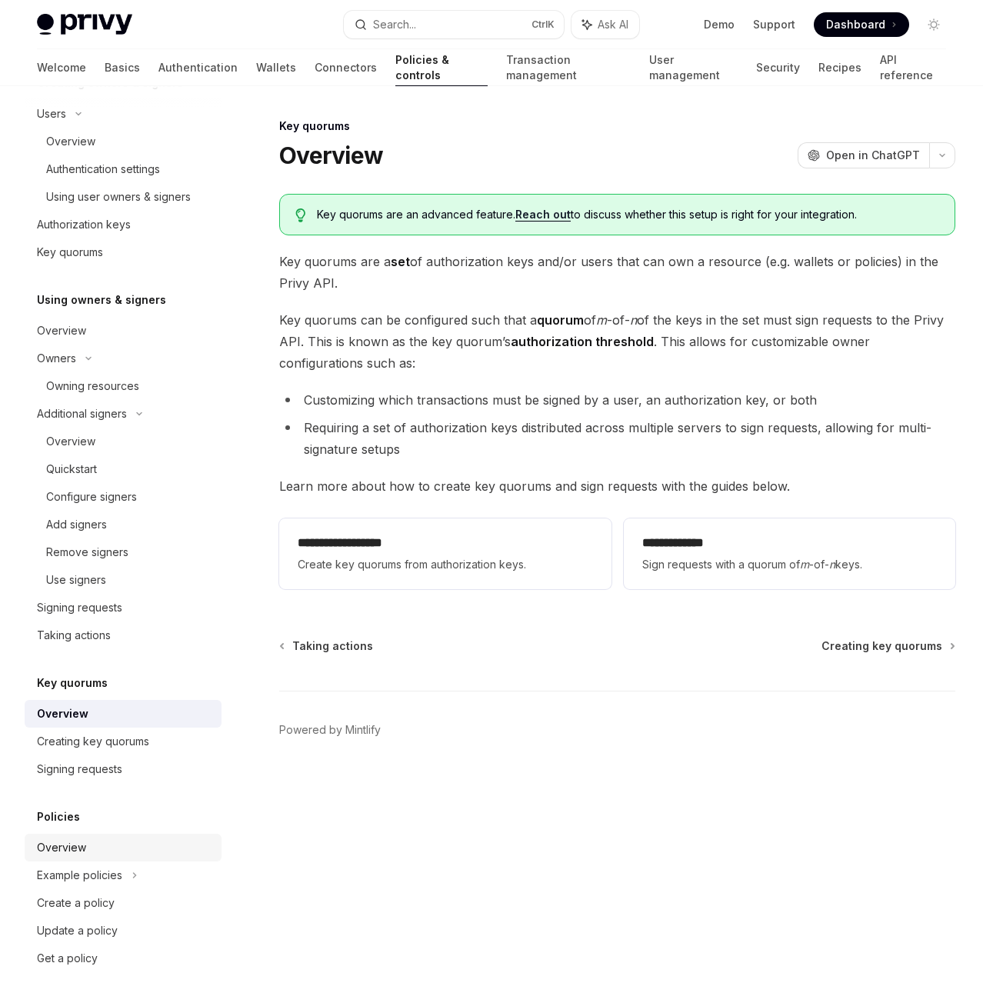
click at [80, 841] on div "Overview" at bounding box center [61, 847] width 49 height 18
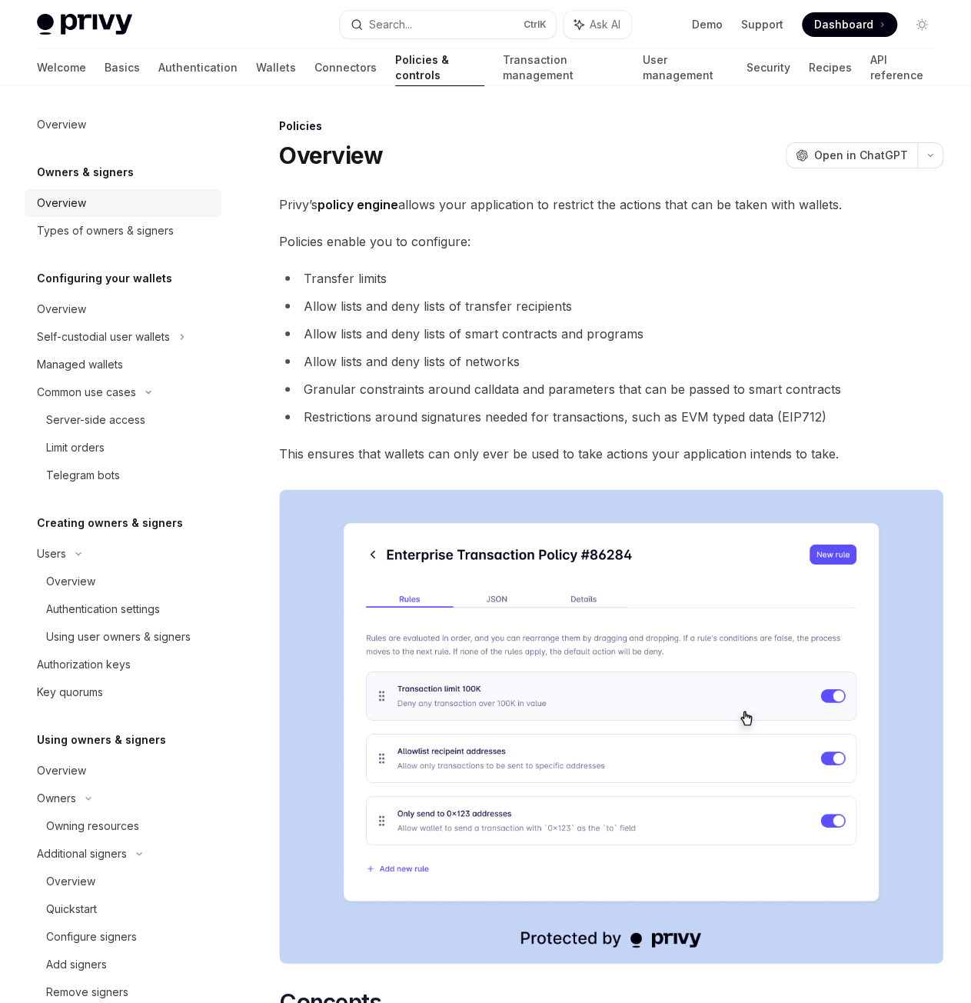
click at [110, 205] on div "Overview" at bounding box center [124, 203] width 175 height 18
type textarea "*"
